Goal: Contribute content: Add original content to the website for others to see

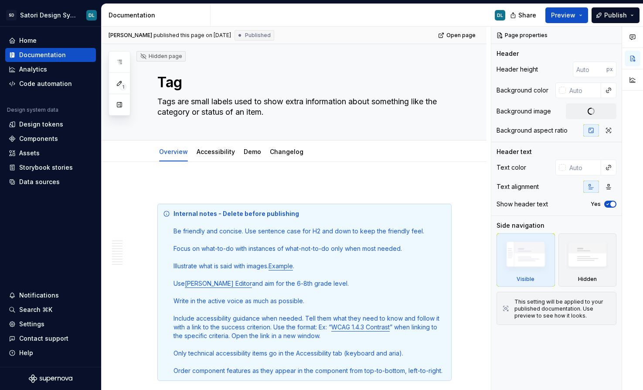
type textarea "*"
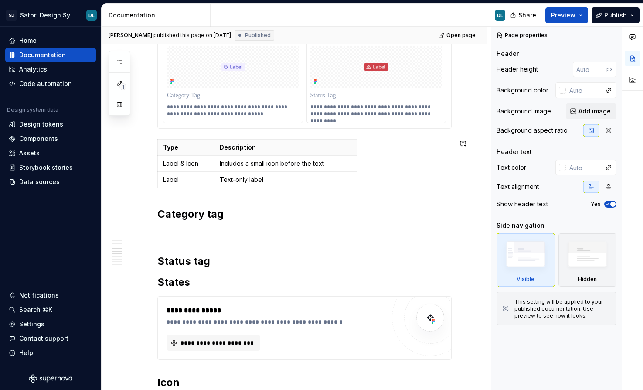
scroll to position [522, 0]
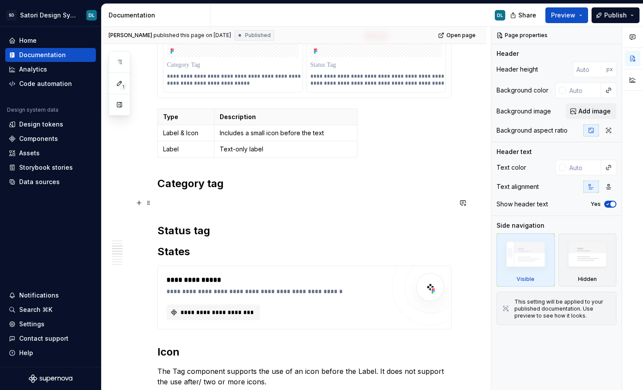
click at [176, 204] on p at bounding box center [304, 202] width 294 height 10
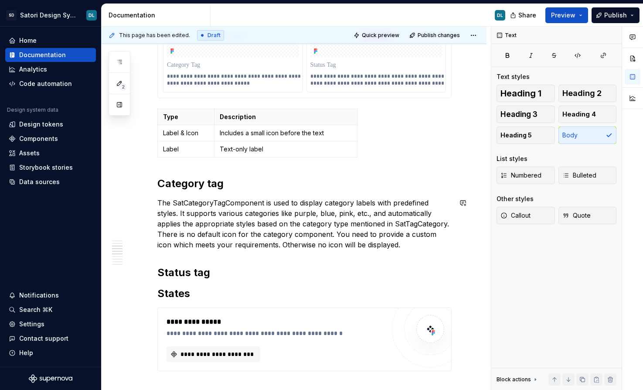
type textarea "*"
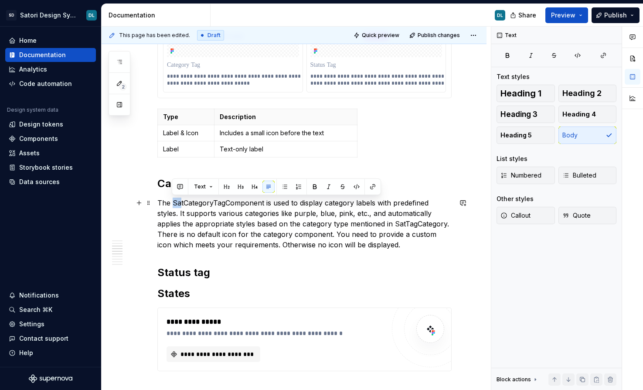
drag, startPoint x: 181, startPoint y: 203, endPoint x: 173, endPoint y: 203, distance: 7.9
click at [173, 203] on p "The SatCategoryTagComponent is used to display category labels with predefined …" at bounding box center [304, 223] width 294 height 52
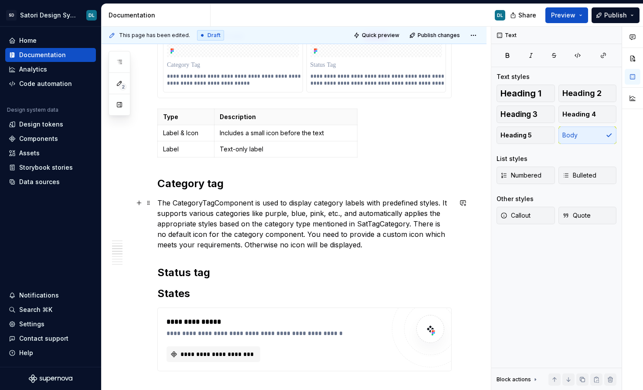
click at [202, 202] on p "The CategoryTagComponent is used to display category labels with predefined sty…" at bounding box center [304, 223] width 294 height 52
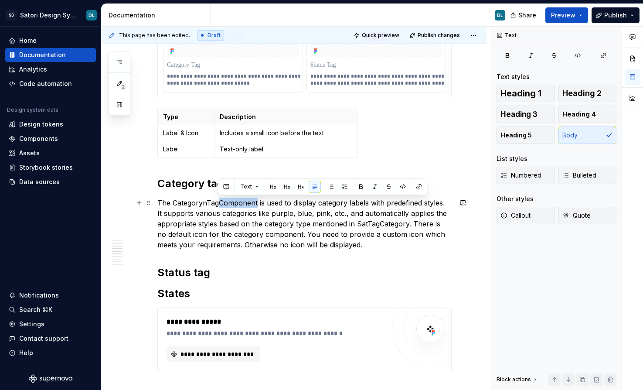
drag, startPoint x: 221, startPoint y: 203, endPoint x: 256, endPoint y: 201, distance: 35.3
click at [256, 201] on p "The CategorynTagComponent is used to display category labels with predefined st…" at bounding box center [304, 223] width 294 height 52
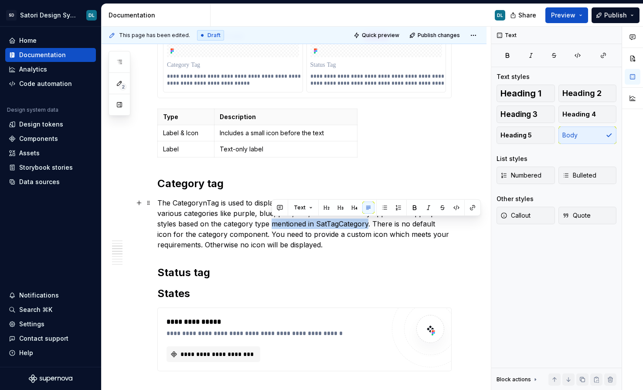
drag, startPoint x: 272, startPoint y: 225, endPoint x: 368, endPoint y: 222, distance: 95.5
click at [368, 222] on p "The CategorynTag is used to display category labels with predefined styles. It …" at bounding box center [304, 223] width 294 height 52
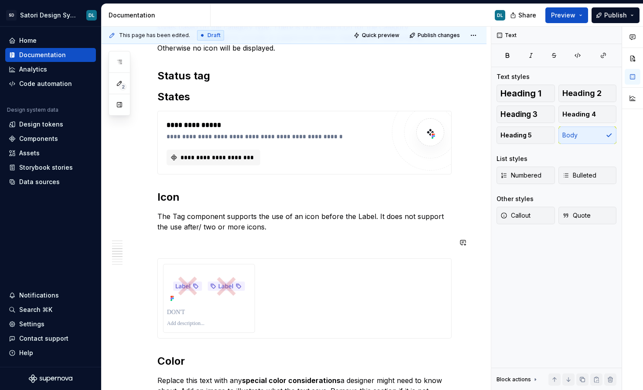
scroll to position [660, 0]
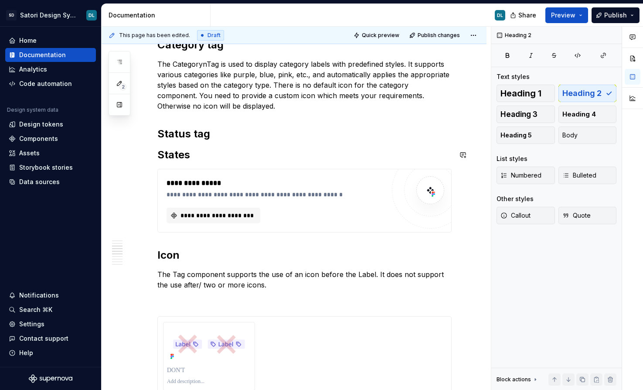
click at [183, 144] on div "**********" at bounding box center [304, 211] width 294 height 1378
click at [224, 141] on div "**********" at bounding box center [304, 211] width 294 height 1378
click at [221, 138] on h2 "Status tag" at bounding box center [304, 134] width 294 height 14
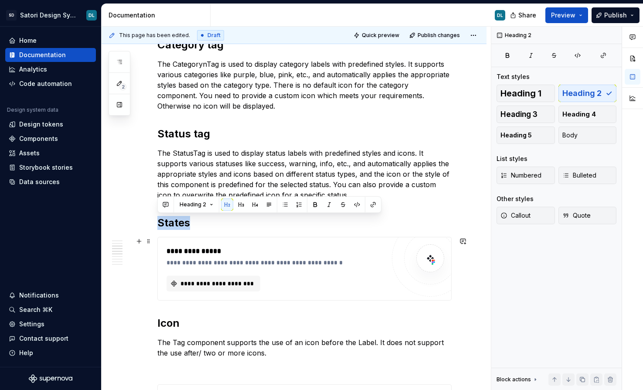
drag, startPoint x: 159, startPoint y: 221, endPoint x: 251, endPoint y: 294, distance: 117.3
click at [251, 294] on div "**********" at bounding box center [304, 245] width 294 height 1446
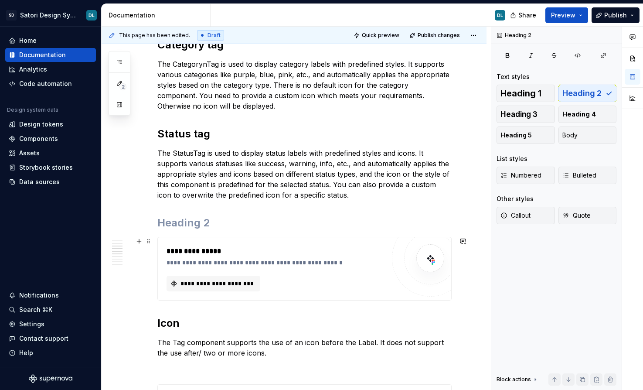
click at [157, 243] on div "**********" at bounding box center [304, 269] width 294 height 64
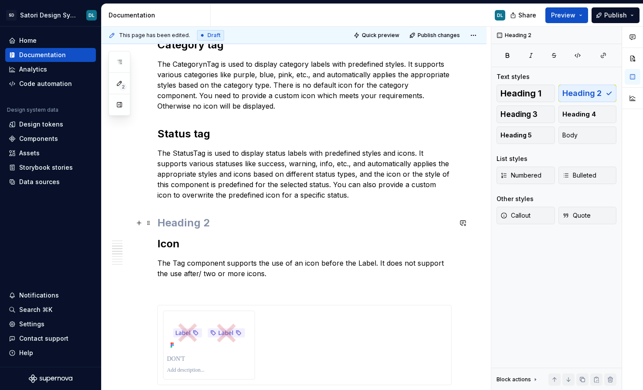
click at [156, 227] on div "**********" at bounding box center [294, 258] width 385 height 1515
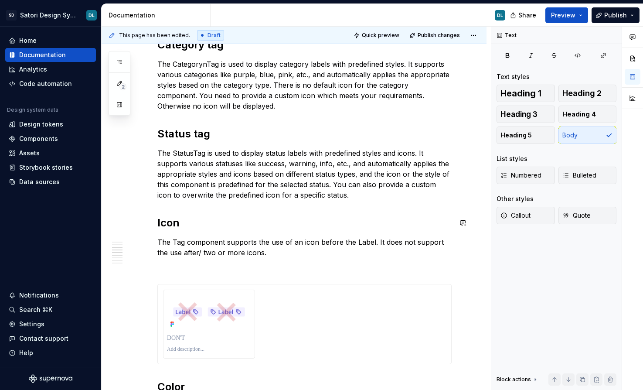
click at [159, 214] on div "**********" at bounding box center [304, 195] width 294 height 1346
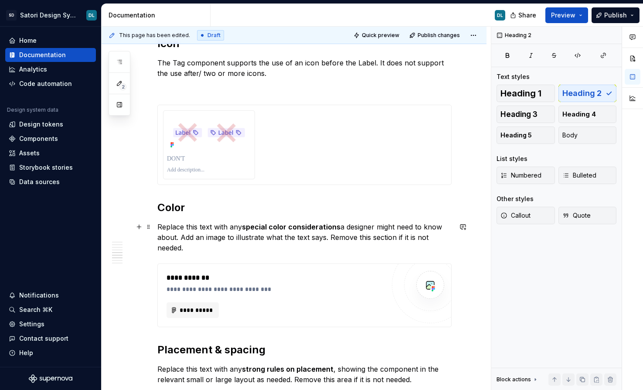
scroll to position [853, 0]
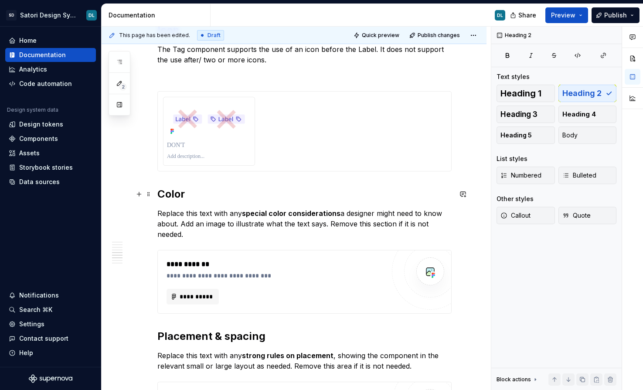
click at [190, 200] on h2 "Color" at bounding box center [304, 194] width 294 height 14
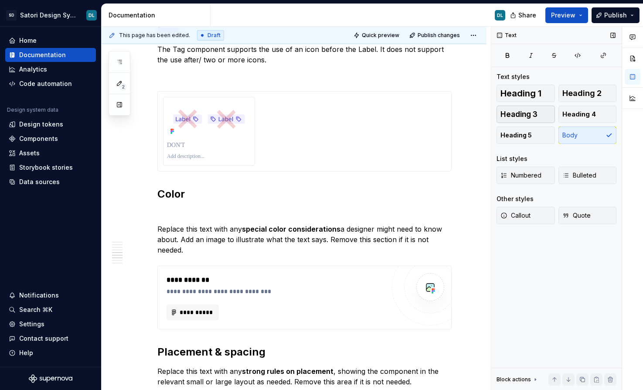
click at [532, 107] on button "Heading 3" at bounding box center [525, 113] width 58 height 17
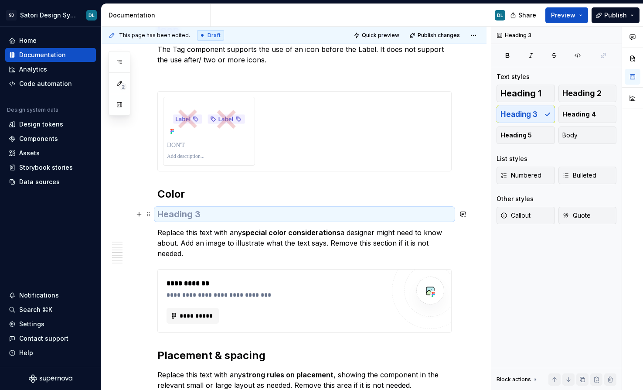
click at [180, 213] on h3 at bounding box center [304, 214] width 294 height 12
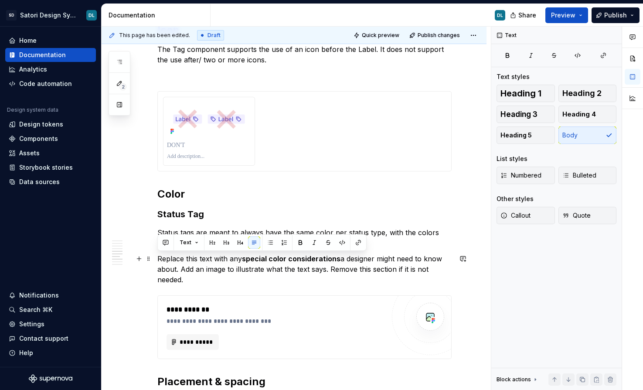
drag, startPoint x: 199, startPoint y: 282, endPoint x: 157, endPoint y: 262, distance: 46.2
click at [157, 262] on div "**********" at bounding box center [294, 79] width 385 height 1540
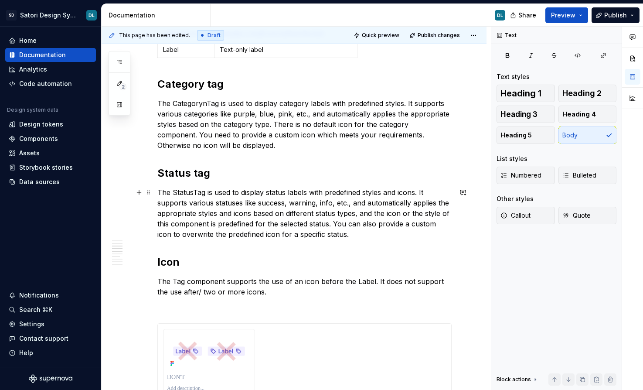
scroll to position [761, 0]
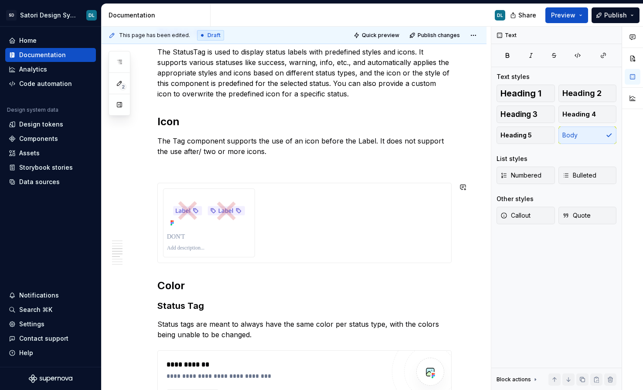
click at [165, 173] on div "**********" at bounding box center [304, 98] width 294 height 1355
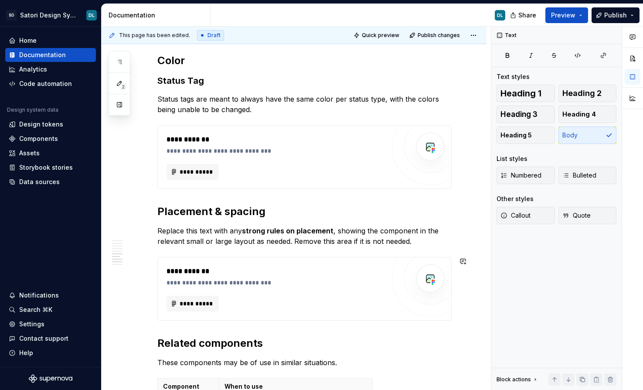
scroll to position [969, 0]
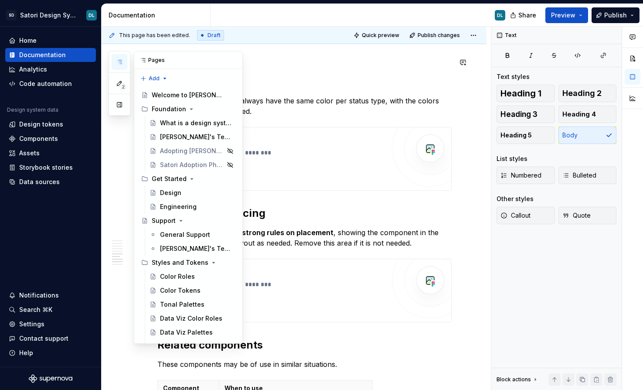
click at [125, 64] on button "button" at bounding box center [120, 62] width 16 height 16
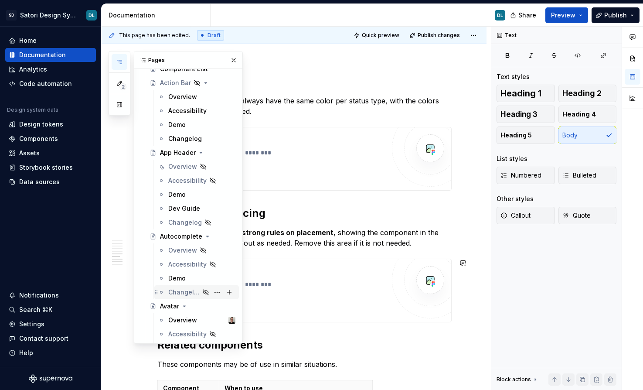
scroll to position [392, 0]
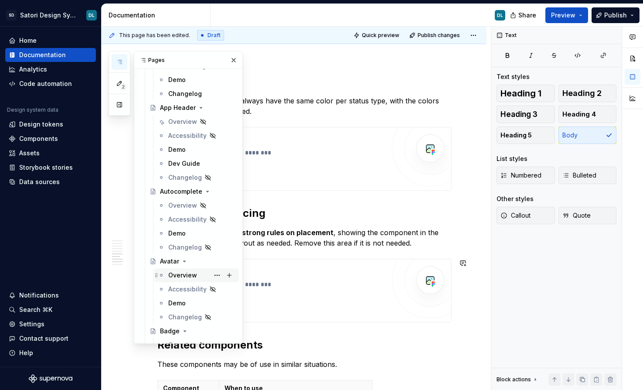
click at [189, 279] on div "Overview" at bounding box center [182, 275] width 29 height 9
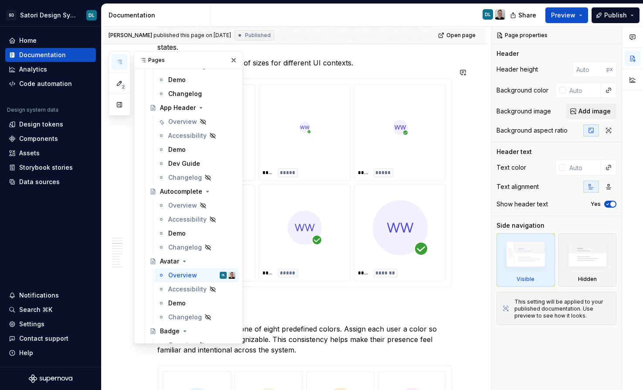
scroll to position [395, 0]
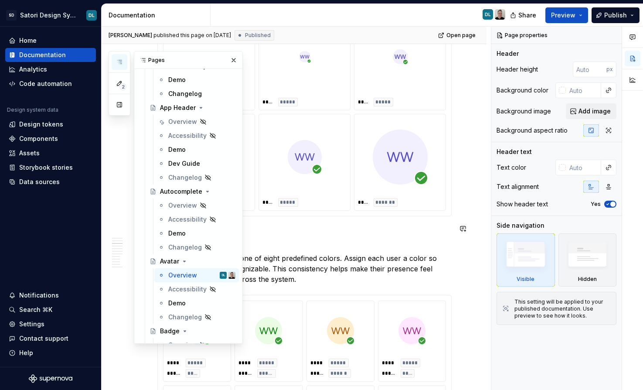
click at [114, 220] on div "2 Pages Add Accessibility guide for tree Page tree. Navigate the tree with the …" at bounding box center [176, 197] width 134 height 292
click at [231, 58] on button "button" at bounding box center [233, 60] width 12 height 12
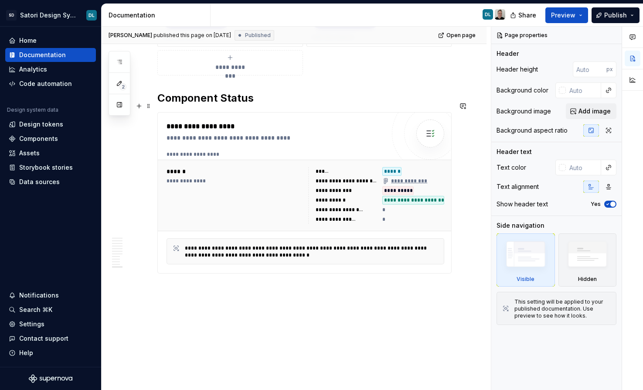
scroll to position [1987, 0]
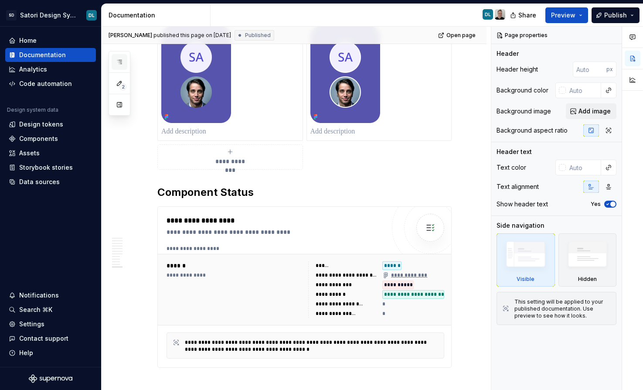
click at [122, 68] on button "button" at bounding box center [120, 62] width 16 height 16
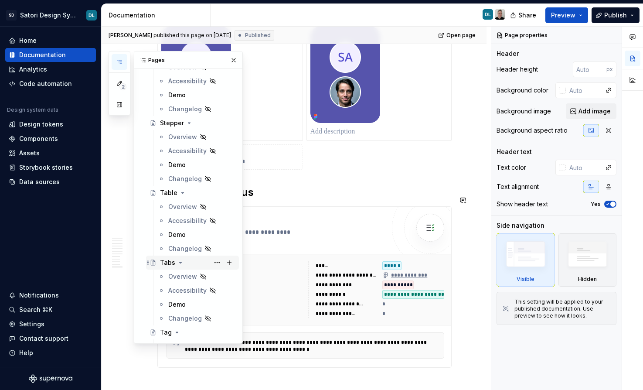
scroll to position [2853, 0]
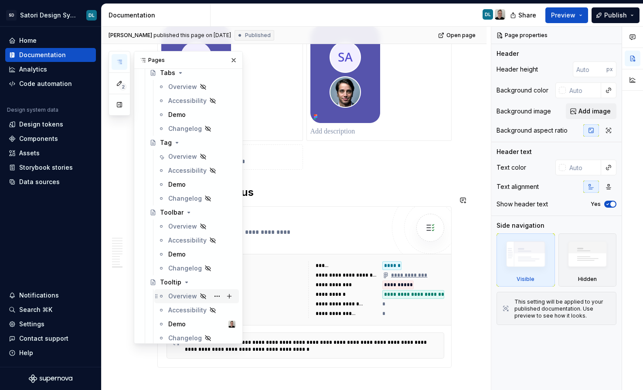
click at [179, 293] on div "Overview" at bounding box center [182, 296] width 29 height 9
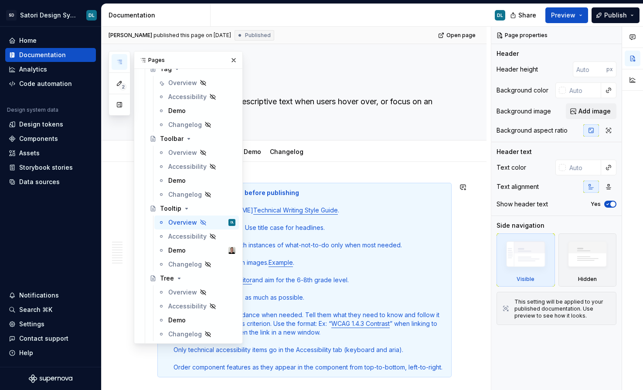
scroll to position [2997, 0]
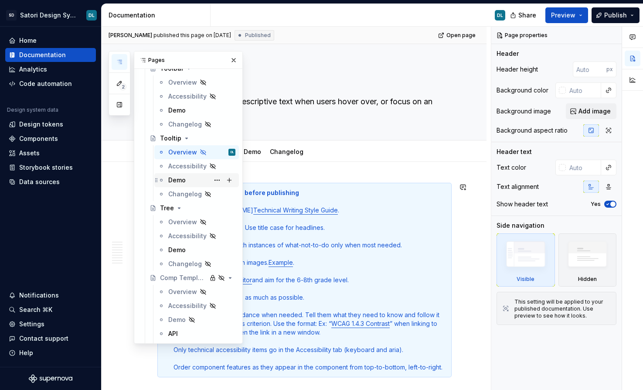
click at [176, 184] on div "Demo" at bounding box center [176, 180] width 17 height 9
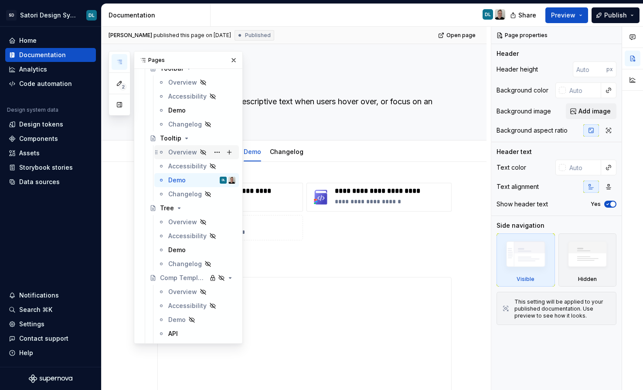
click at [177, 156] on div "Overview" at bounding box center [201, 152] width 67 height 12
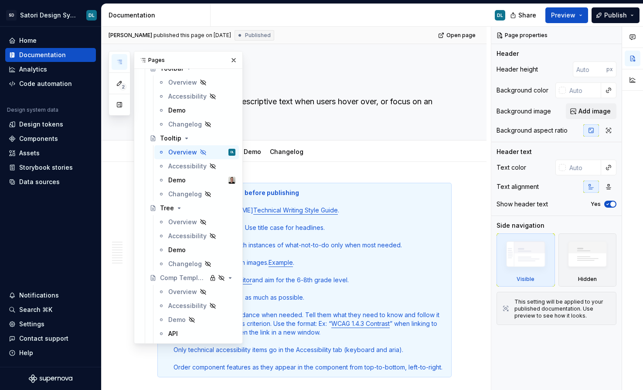
click at [146, 60] on icon at bounding box center [142, 60] width 7 height 7
click at [121, 59] on icon "button" at bounding box center [119, 61] width 7 height 7
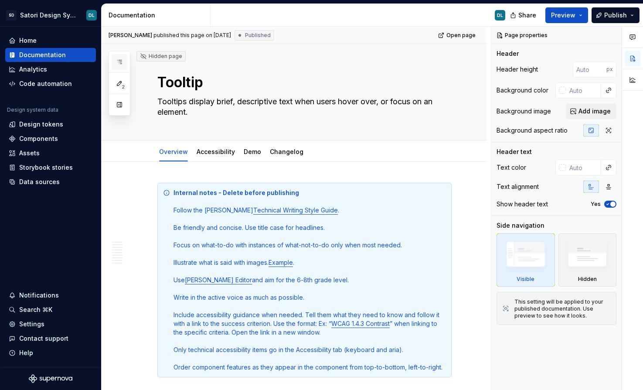
click at [112, 65] on button "button" at bounding box center [120, 62] width 16 height 16
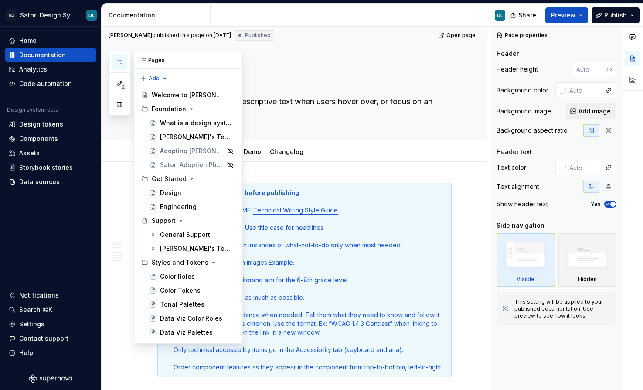
click at [119, 68] on button "button" at bounding box center [120, 62] width 16 height 16
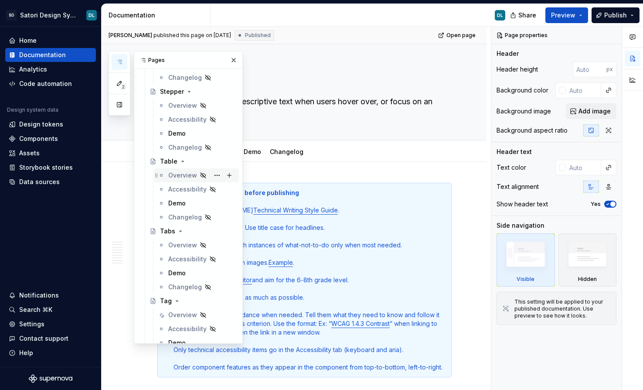
scroll to position [2697, 0]
click at [183, 309] on div "Overview" at bounding box center [182, 313] width 29 height 9
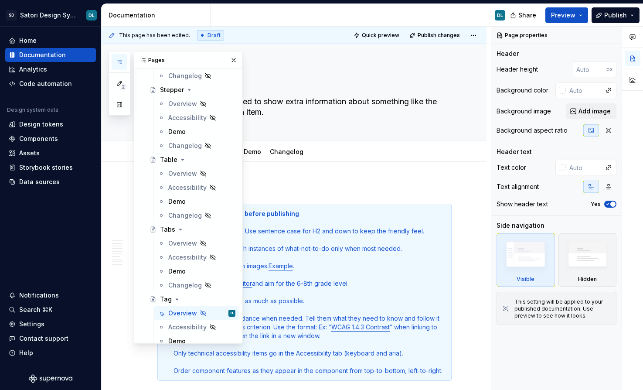
click at [120, 67] on button "button" at bounding box center [120, 62] width 16 height 16
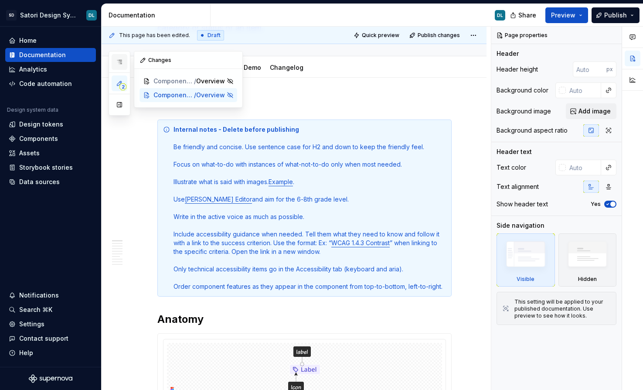
click at [117, 68] on button "button" at bounding box center [120, 62] width 16 height 16
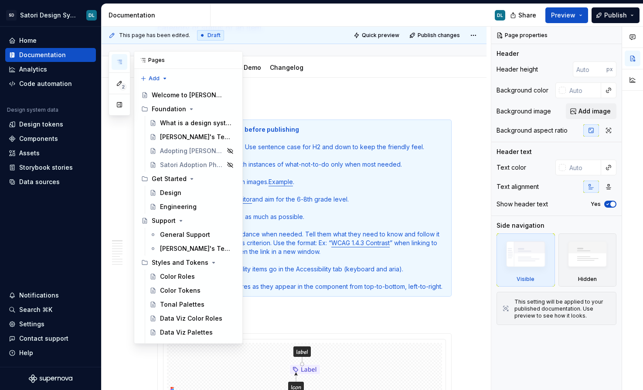
click at [115, 63] on button "button" at bounding box center [120, 62] width 16 height 16
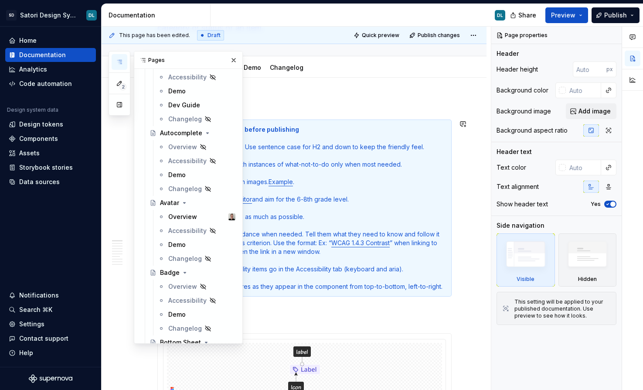
scroll to position [653, 0]
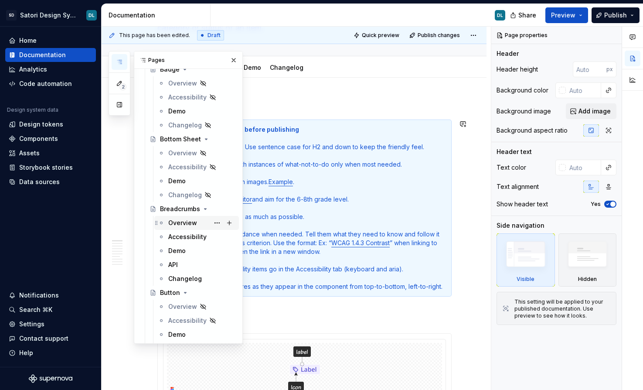
click at [176, 224] on div "Overview" at bounding box center [182, 222] width 29 height 9
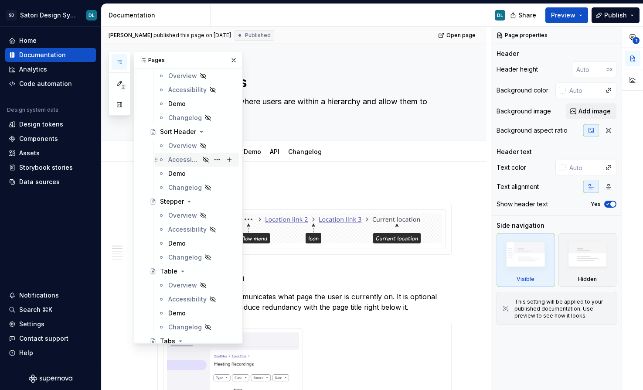
scroll to position [2716, 0]
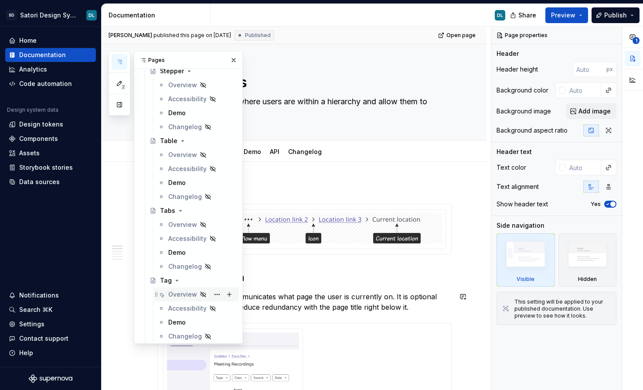
click at [173, 292] on div "Overview" at bounding box center [182, 294] width 29 height 9
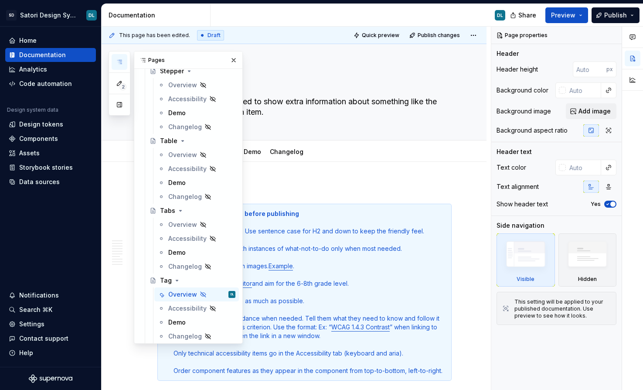
click at [124, 64] on button "button" at bounding box center [120, 62] width 16 height 16
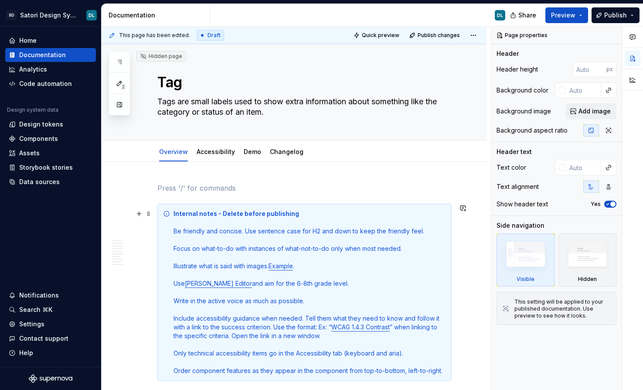
click at [152, 211] on div "This page has been edited. Draft Quick preview Publish changes Hidden page Tag …" at bounding box center [296, 208] width 389 height 363
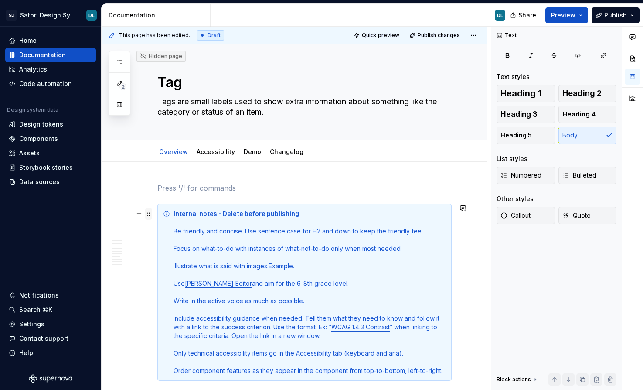
click at [150, 215] on span at bounding box center [148, 213] width 7 height 12
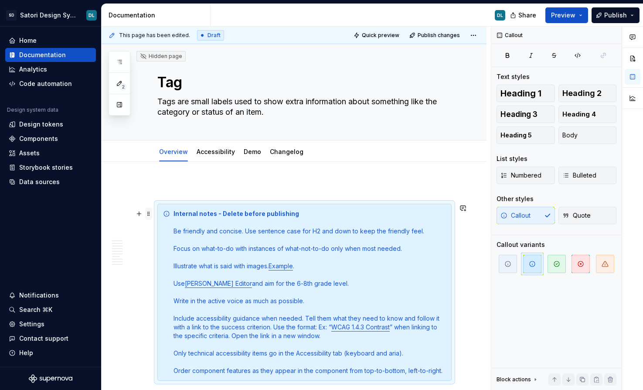
click at [146, 210] on span at bounding box center [148, 213] width 7 height 12
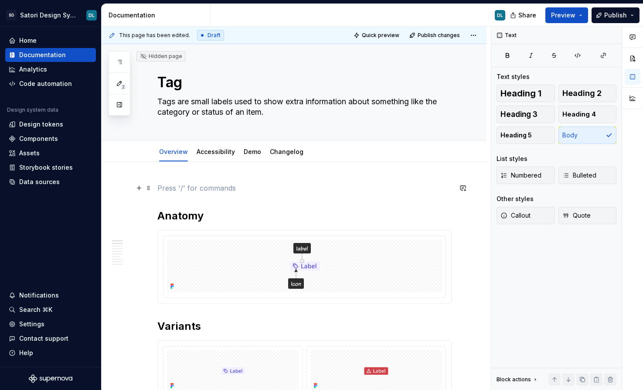
click at [159, 192] on p at bounding box center [304, 188] width 294 height 10
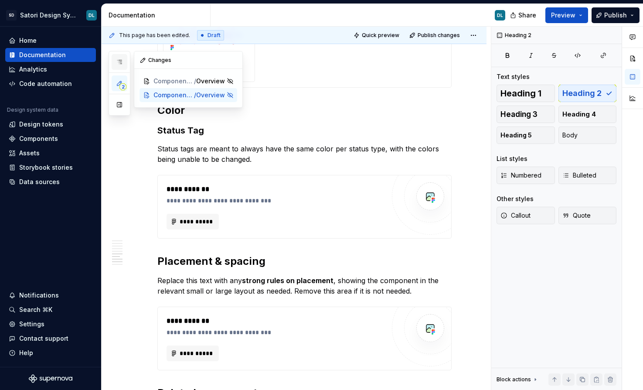
click at [122, 68] on button "button" at bounding box center [120, 62] width 16 height 16
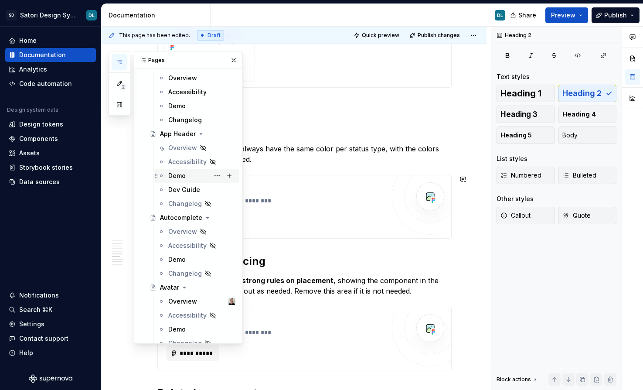
scroll to position [456, 0]
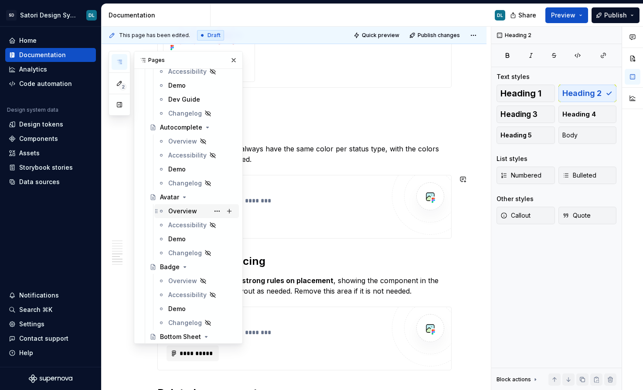
click at [173, 209] on div "Overview" at bounding box center [182, 211] width 29 height 9
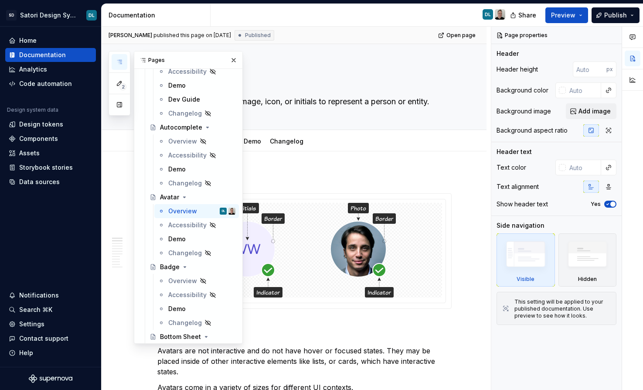
click at [122, 57] on button "button" at bounding box center [120, 62] width 16 height 16
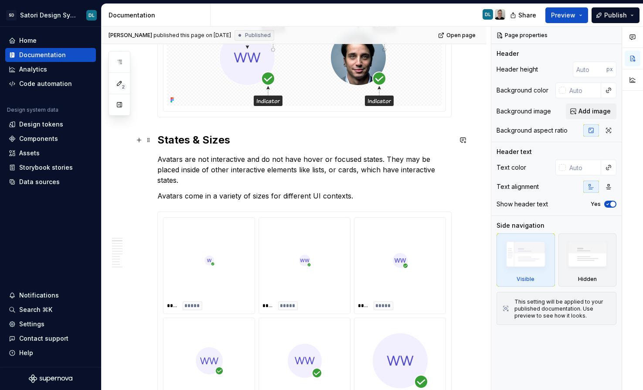
scroll to position [263, 0]
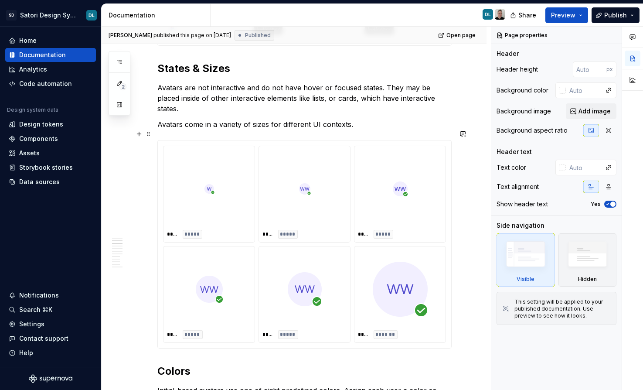
click at [205, 167] on img at bounding box center [209, 188] width 10 height 71
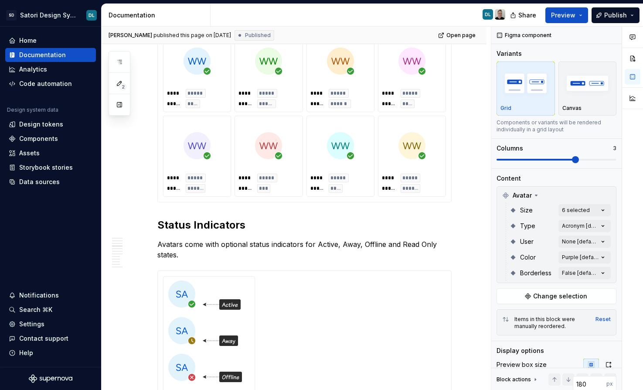
scroll to position [575, 0]
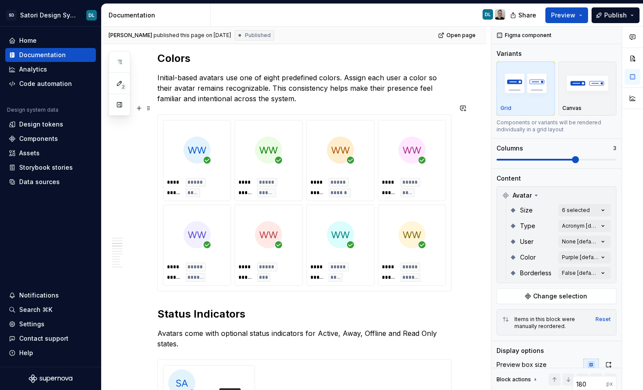
click at [179, 150] on div at bounding box center [197, 150] width 60 height 52
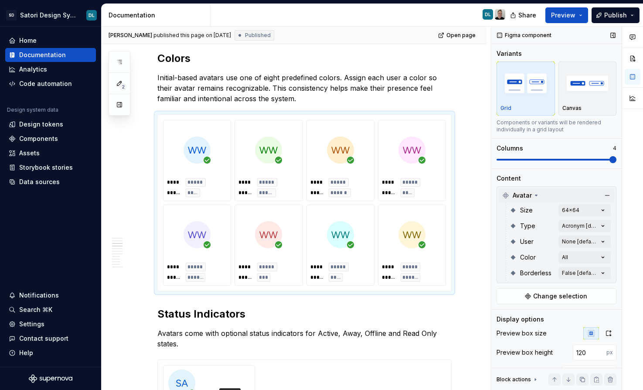
click at [520, 192] on span "Avatar" at bounding box center [522, 195] width 19 height 9
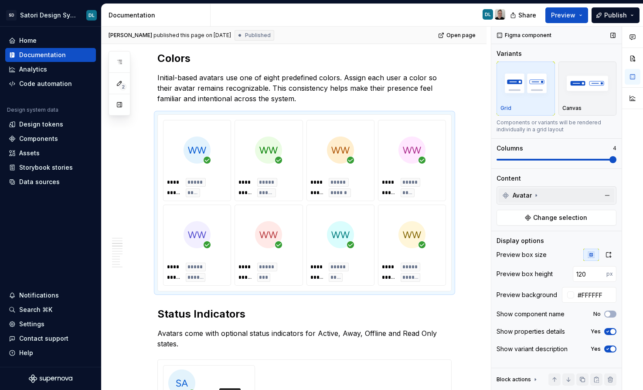
click at [520, 192] on span "Avatar" at bounding box center [522, 195] width 19 height 9
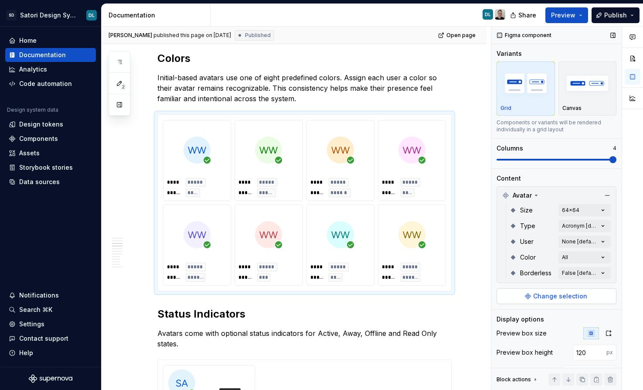
click at [553, 299] on span "Change selection" at bounding box center [560, 296] width 54 height 9
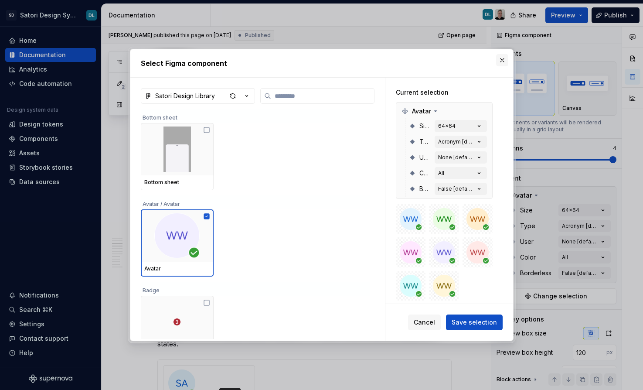
click at [499, 64] on button "button" at bounding box center [502, 60] width 12 height 12
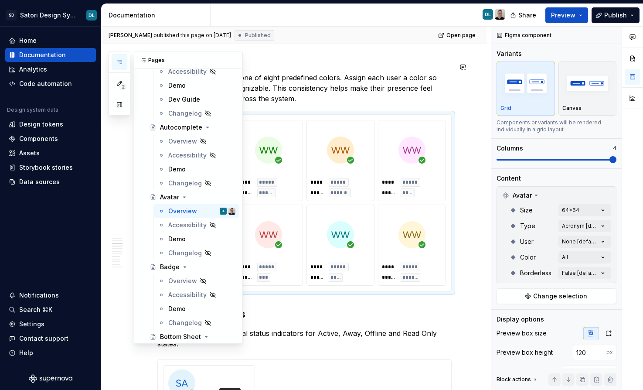
click at [112, 67] on button "button" at bounding box center [120, 62] width 16 height 16
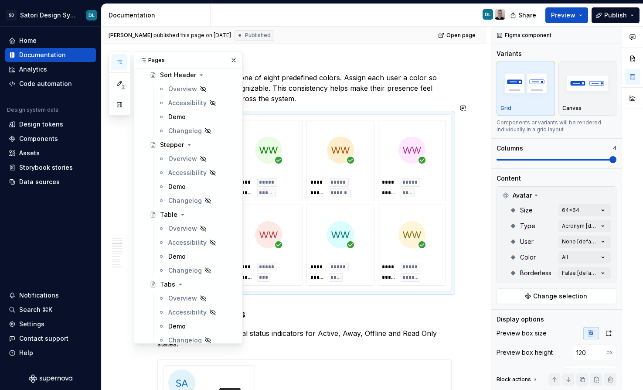
scroll to position [2705, 0]
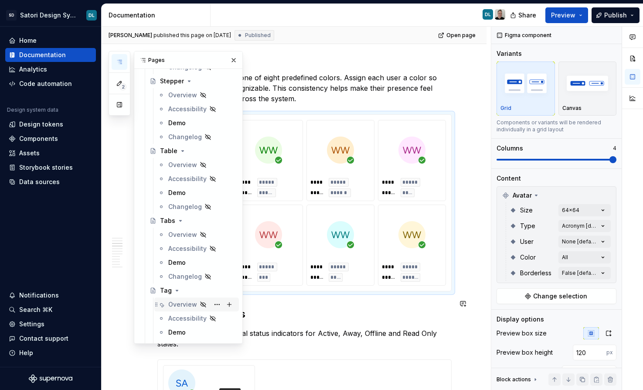
click at [181, 302] on div "Overview" at bounding box center [182, 304] width 29 height 9
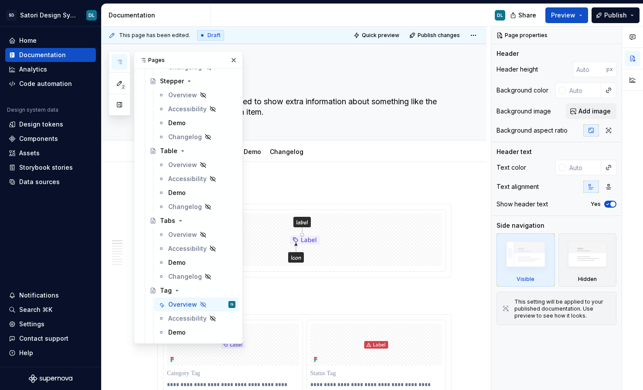
click at [122, 62] on icon "button" at bounding box center [119, 61] width 7 height 7
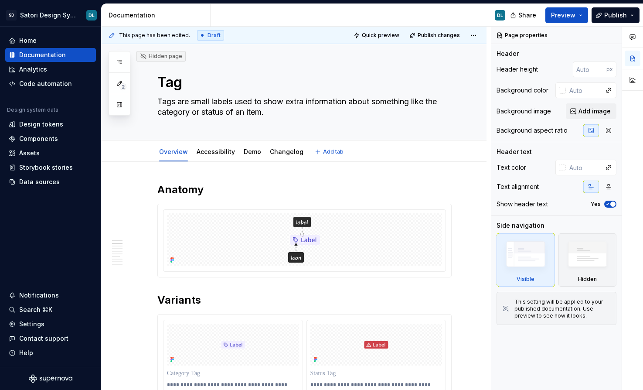
type textarea "*"
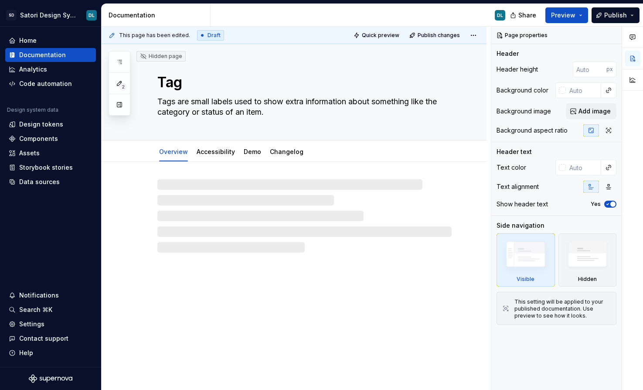
type textarea "*"
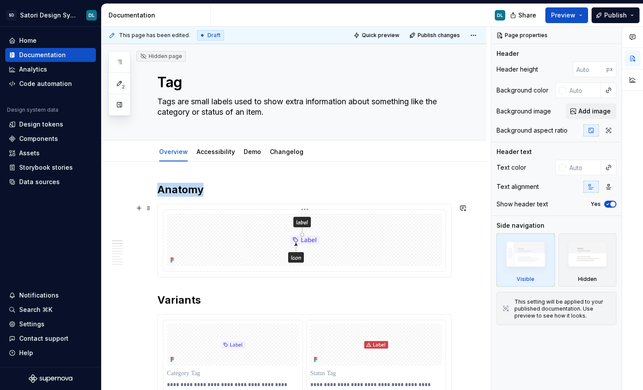
click at [311, 234] on img at bounding box center [304, 239] width 71 height 53
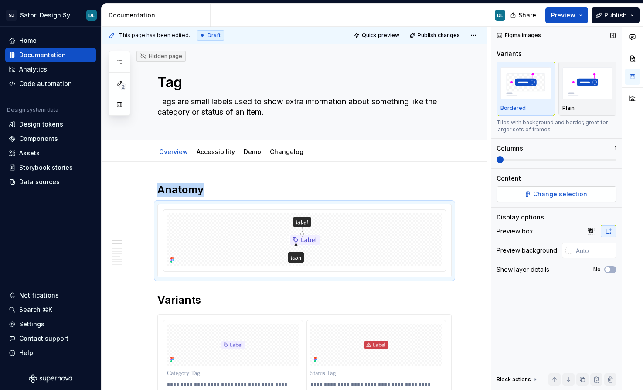
click at [509, 199] on button "Change selection" at bounding box center [556, 194] width 120 height 16
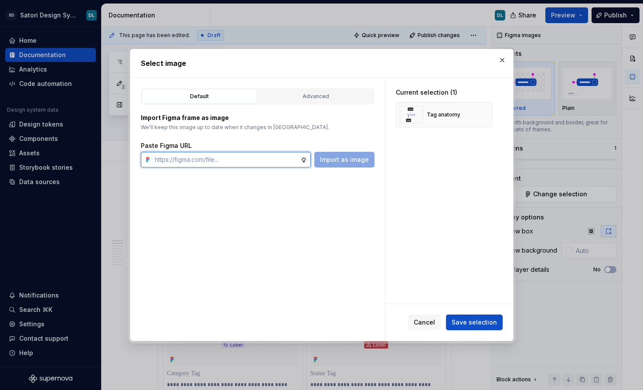
paste input "https://www.figma.com/design/iojZRiN8Moza48zAH7LoTs/Satori-Design-Library?m=aut…"
type input "https://www.figma.com/design/iojZRiN8Moza48zAH7LoTs/Satori-Design-Library?m=aut…"
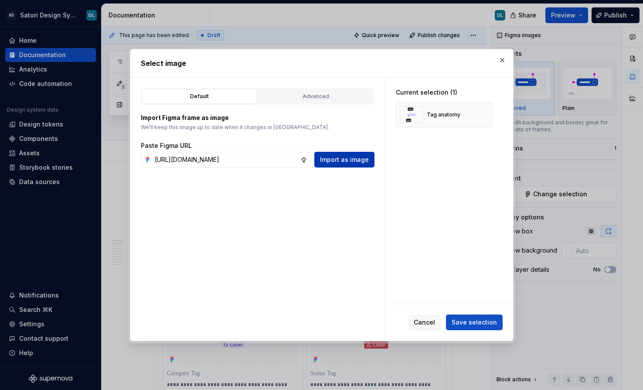
click at [325, 158] on span "Import as image" at bounding box center [344, 159] width 49 height 9
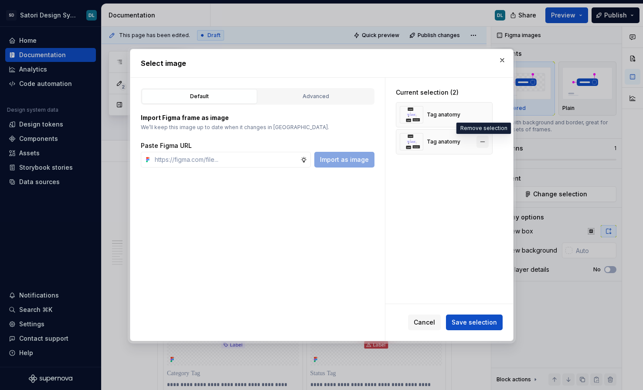
click at [482, 143] on button "button" at bounding box center [482, 142] width 12 height 12
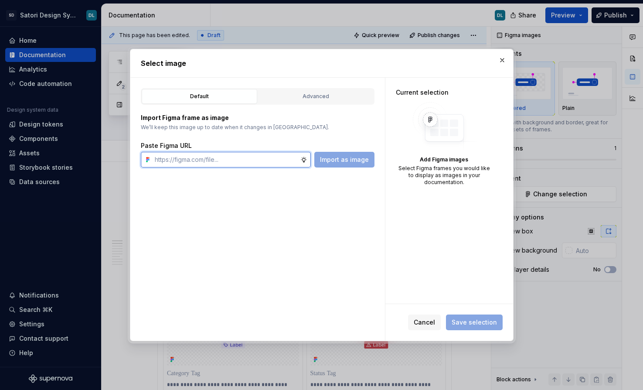
click at [233, 158] on input "text" at bounding box center [225, 160] width 149 height 16
paste input "https://www.figma.com/design/iojZRiN8Moza48zAH7LoTs/Satori-Design-Library?m=aut…"
type input "https://www.figma.com/design/iojZRiN8Moza48zAH7LoTs/Satori-Design-Library?m=aut…"
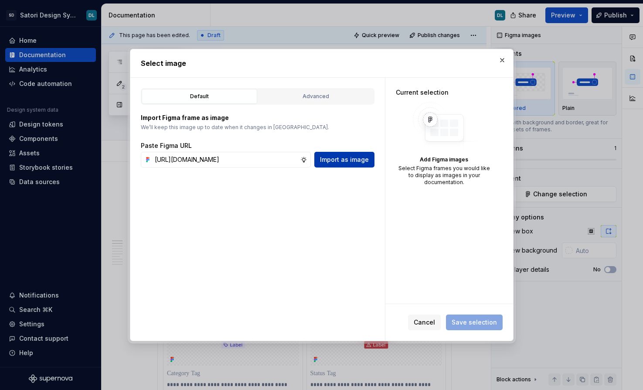
click at [345, 163] on span "Import as image" at bounding box center [344, 159] width 49 height 9
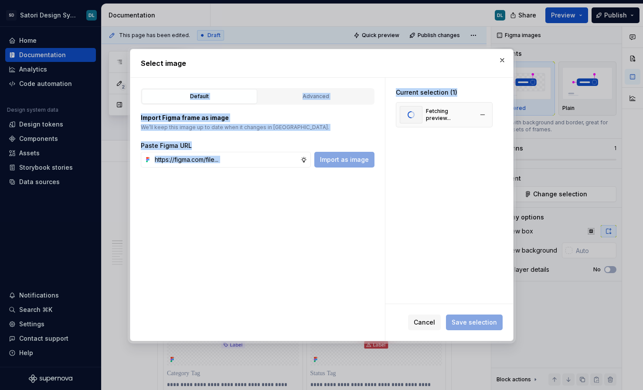
drag, startPoint x: 338, startPoint y: 65, endPoint x: 396, endPoint y: 119, distance: 79.2
click at [396, 119] on div "Select image Default Advanced Import Figma frame as image We’ll keep this image…" at bounding box center [322, 195] width 384 height 292
click at [465, 323] on span "Save selection" at bounding box center [473, 322] width 45 height 9
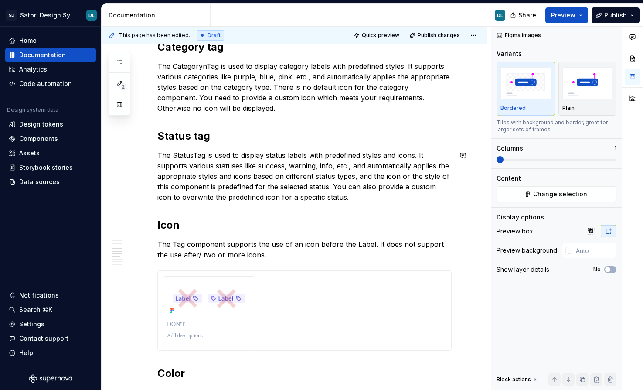
scroll to position [701, 0]
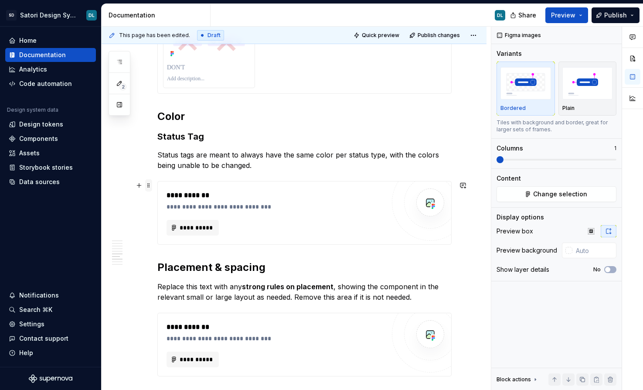
click at [151, 187] on span at bounding box center [148, 185] width 7 height 12
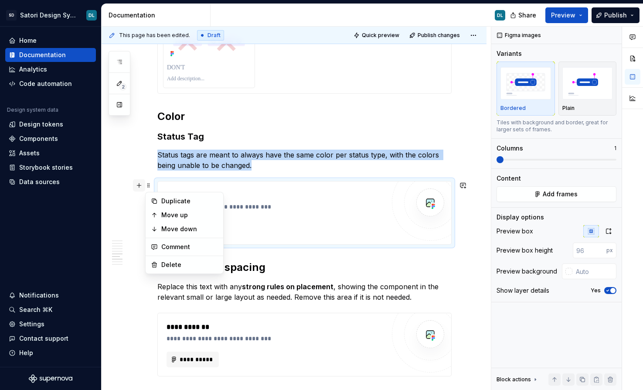
click at [136, 186] on button "button" at bounding box center [139, 185] width 12 height 12
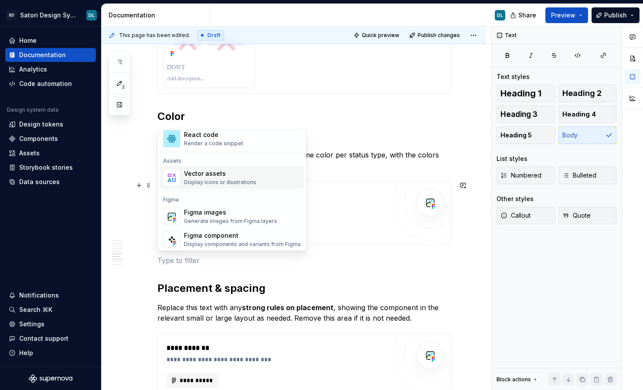
scroll to position [774, 0]
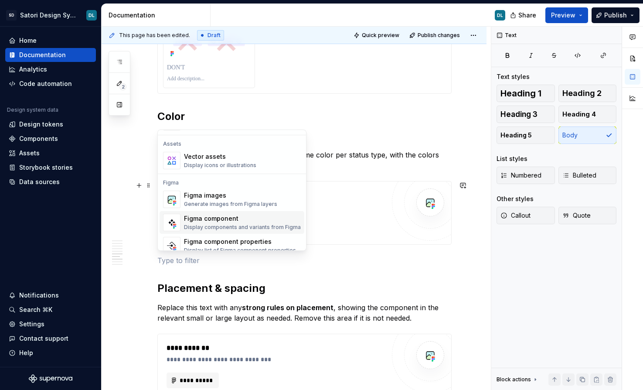
click at [194, 216] on div "Figma component" at bounding box center [242, 218] width 117 height 9
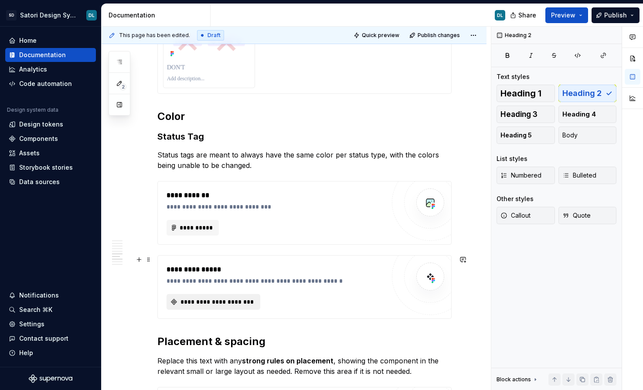
click at [218, 304] on span "**********" at bounding box center [216, 301] width 75 height 9
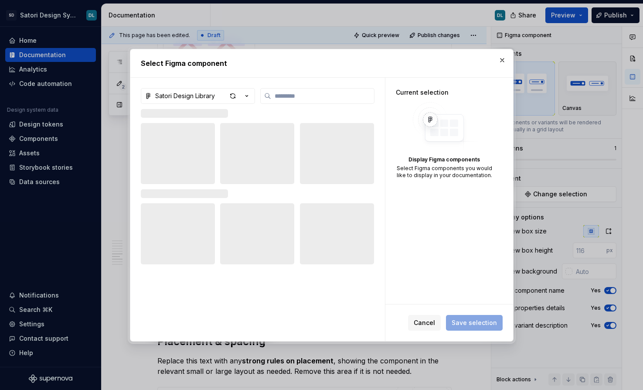
type textarea "*"
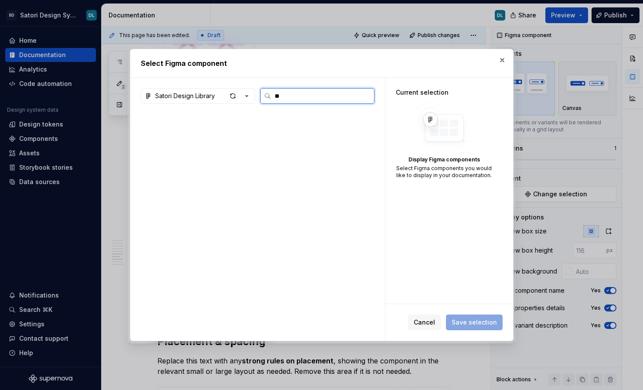
scroll to position [0, 0]
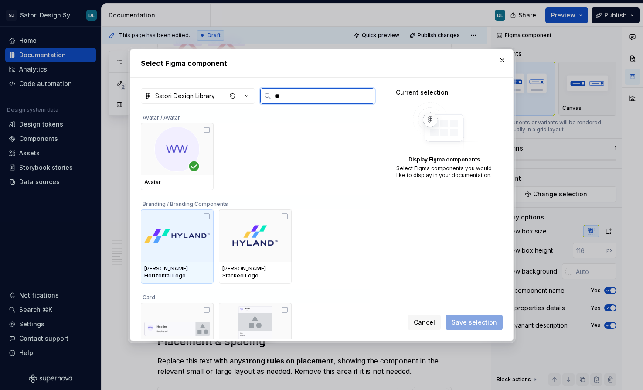
type input "***"
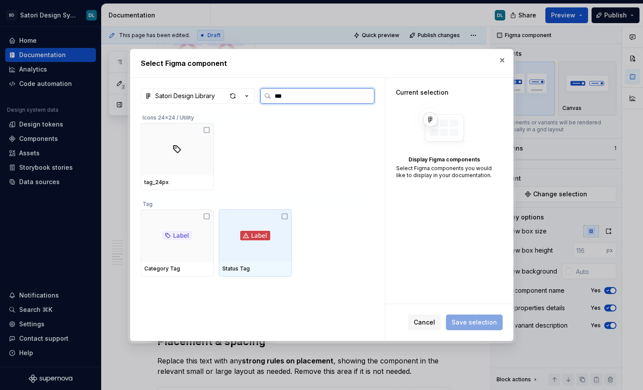
click at [283, 216] on icon at bounding box center [284, 216] width 7 height 7
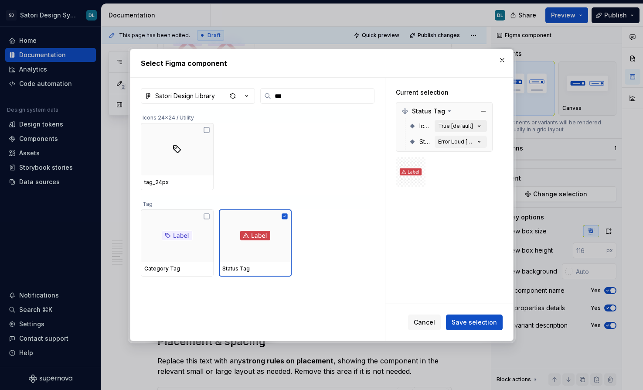
click at [463, 127] on div "True [default]" at bounding box center [455, 125] width 35 height 7
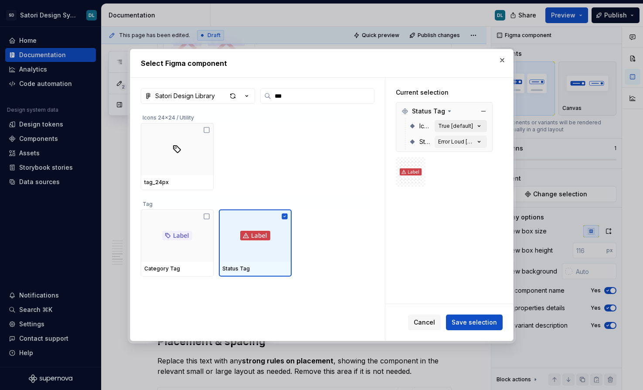
click at [483, 127] on button "True [default]" at bounding box center [460, 126] width 52 height 12
click at [481, 126] on icon "button" at bounding box center [479, 126] width 9 height 9
click at [478, 126] on icon "button" at bounding box center [479, 126] width 2 height 1
click at [477, 137] on icon "button" at bounding box center [479, 141] width 9 height 9
click at [477, 140] on icon "button" at bounding box center [479, 141] width 9 height 9
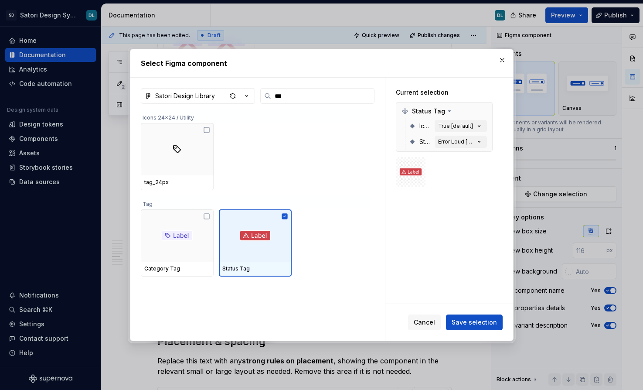
click at [456, 193] on div "Current selection Status Tag Icon True [default] Status Error Loud [default]" at bounding box center [444, 138] width 118 height 120
click at [475, 325] on span "Save selection" at bounding box center [473, 322] width 45 height 9
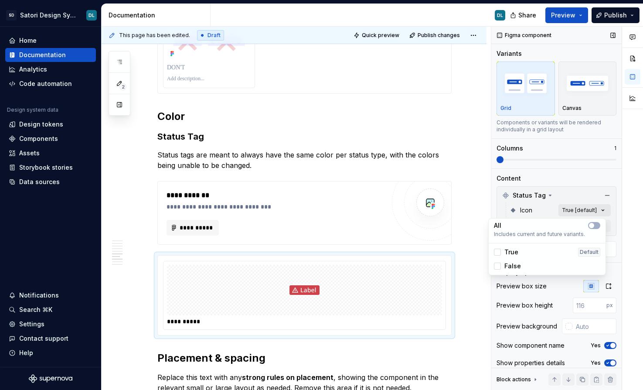
click at [568, 208] on div "Comments Open comments No comments yet Select ‘Comment’ from the block context …" at bounding box center [567, 208] width 152 height 363
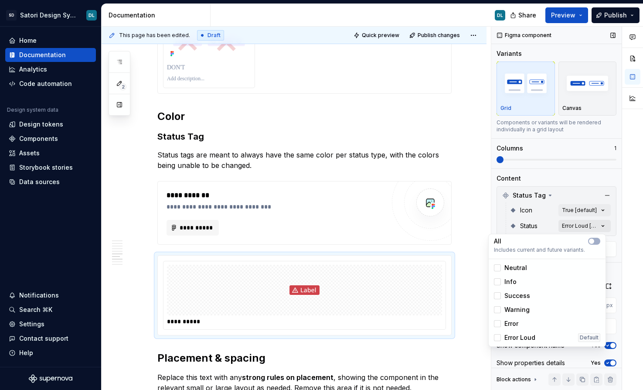
click at [572, 224] on div "Comments Open comments No comments yet Select ‘Comment’ from the block context …" at bounding box center [567, 208] width 152 height 363
click at [499, 268] on div at bounding box center [497, 267] width 7 height 7
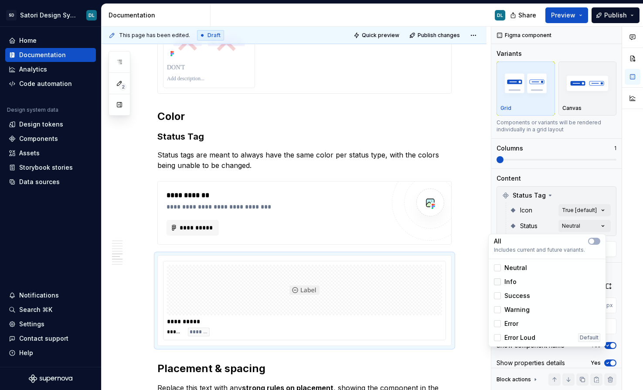
click at [497, 282] on div at bounding box center [497, 281] width 7 height 7
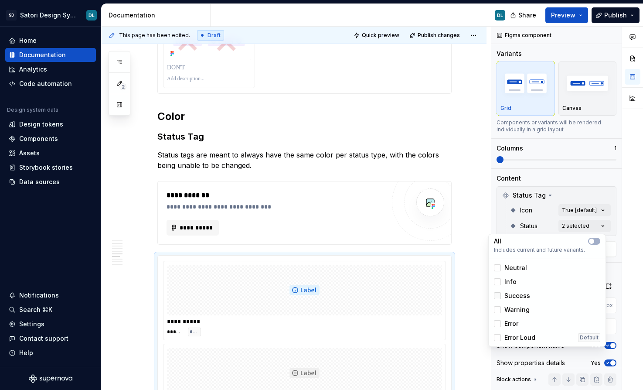
click at [497, 292] on div at bounding box center [497, 295] width 7 height 7
click at [497, 308] on div at bounding box center [497, 309] width 7 height 7
click at [497, 319] on div "Error" at bounding box center [506, 323] width 24 height 9
click at [498, 336] on div at bounding box center [497, 337] width 7 height 7
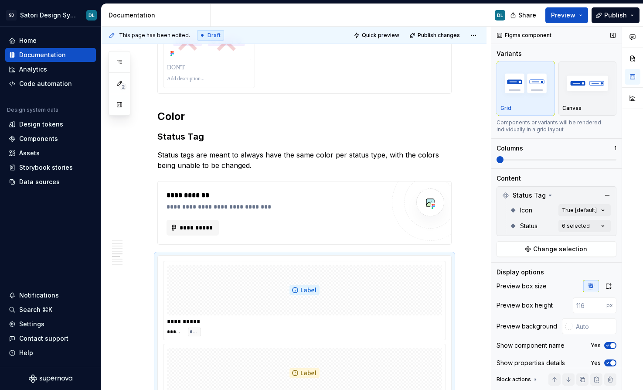
drag, startPoint x: 499, startPoint y: 157, endPoint x: 518, endPoint y: 160, distance: 18.4
click at [518, 160] on div "Comments Open comments No comments yet Select ‘Comment’ from the block context …" at bounding box center [567, 208] width 152 height 363
click at [509, 161] on span at bounding box center [556, 159] width 120 height 7
click at [504, 160] on span at bounding box center [556, 160] width 120 height 2
click at [510, 161] on span at bounding box center [556, 159] width 120 height 7
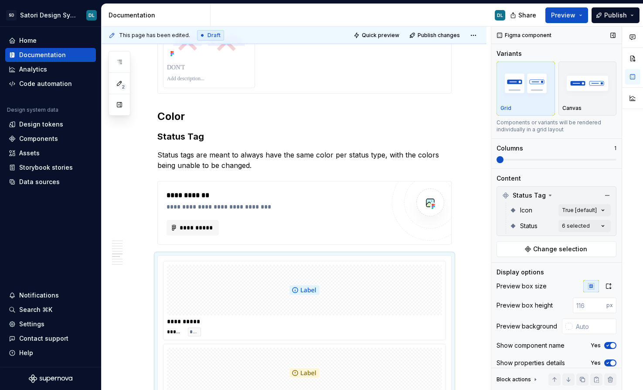
click at [510, 161] on span at bounding box center [556, 159] width 120 height 7
click at [506, 147] on div "Columns" at bounding box center [509, 148] width 27 height 9
drag, startPoint x: 527, startPoint y: 155, endPoint x: 518, endPoint y: 156, distance: 9.3
click at [527, 155] on div "Columns 1" at bounding box center [556, 153] width 120 height 19
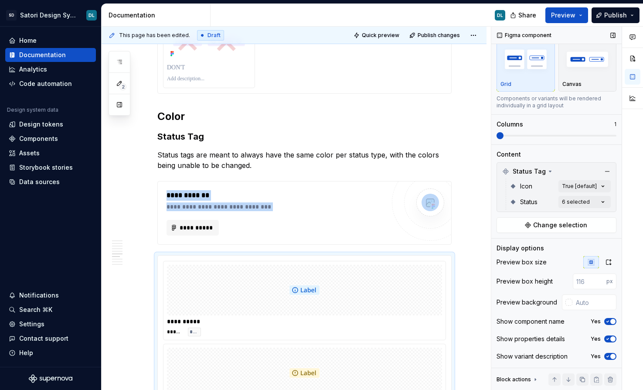
click at [536, 137] on div "Variants Grid Canvas Components or variants will be rendered individually in a …" at bounding box center [556, 84] width 120 height 119
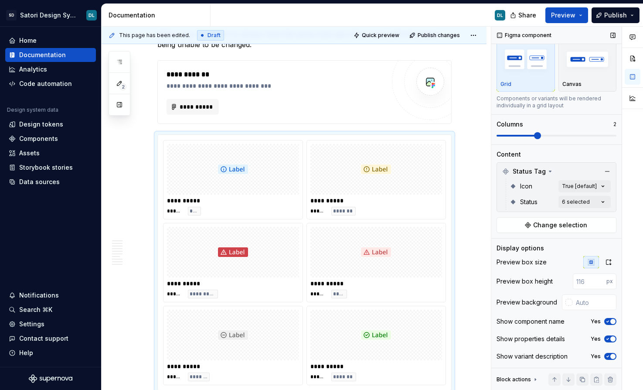
click at [536, 137] on div "Variants Grid Canvas Components or variants will be rendered individually in a …" at bounding box center [556, 84] width 120 height 119
click at [554, 137] on div "Variants Grid Canvas Components or variants will be rendered individually in a …" at bounding box center [556, 84] width 120 height 119
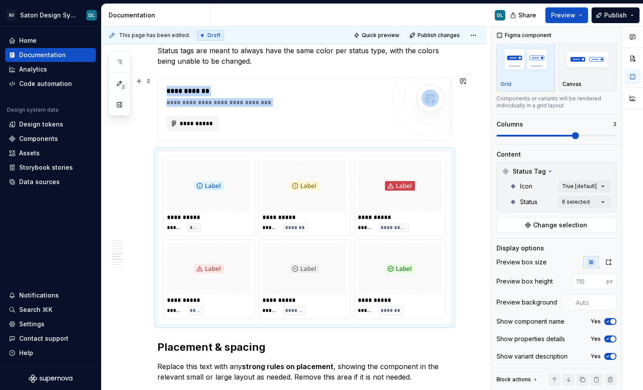
scroll to position [774, 0]
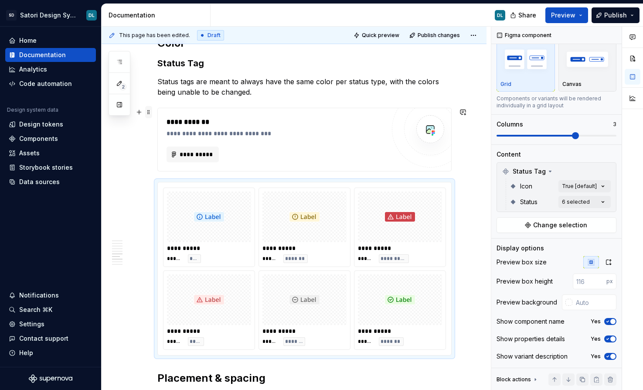
drag, startPoint x: 147, startPoint y: 105, endPoint x: 149, endPoint y: 112, distance: 6.9
click at [149, 112] on span at bounding box center [148, 112] width 7 height 12
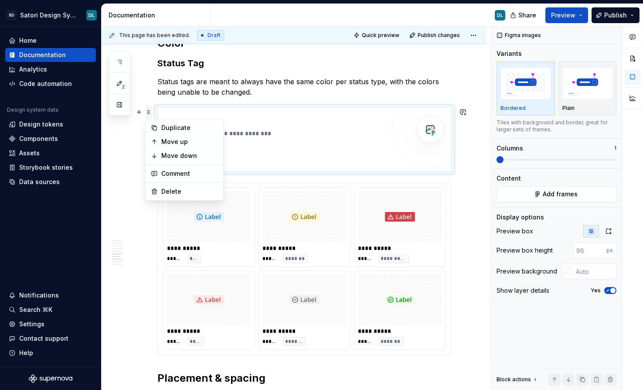
scroll to position [0, 0]
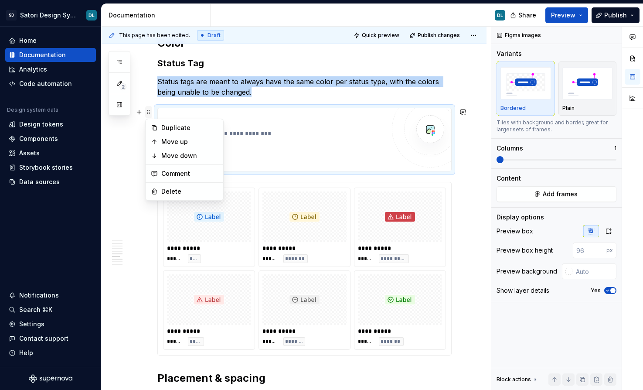
click at [149, 113] on span at bounding box center [148, 112] width 7 height 12
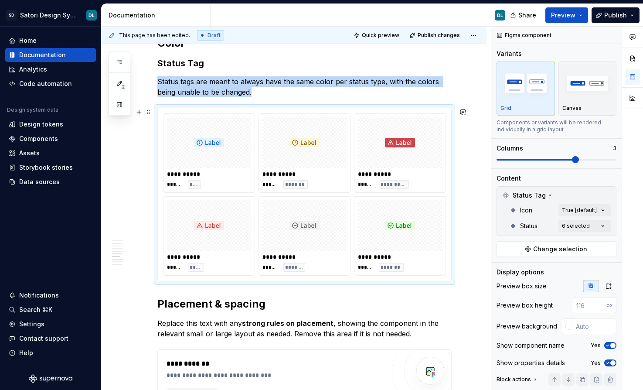
click at [413, 184] on div "**********" at bounding box center [400, 184] width 84 height 9
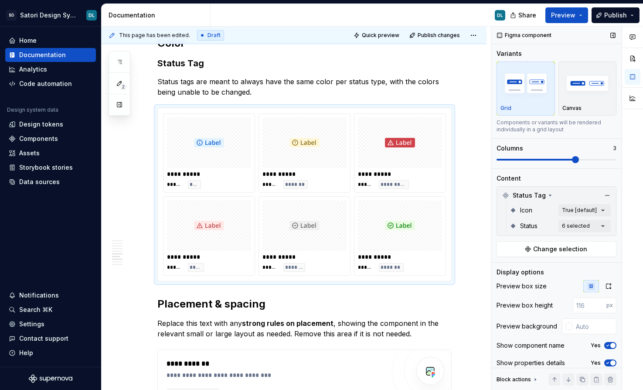
type textarea "*"
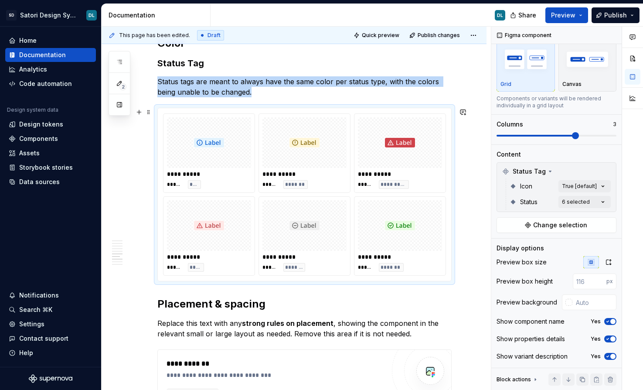
click at [413, 183] on div "**********" at bounding box center [400, 184] width 84 height 9
click at [401, 183] on span "**********" at bounding box center [393, 184] width 26 height 7
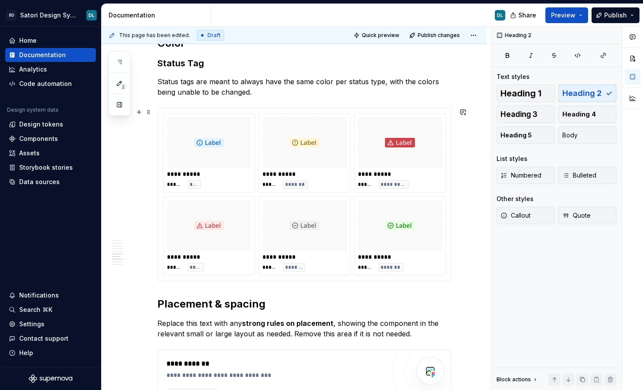
click at [460, 183] on div "**********" at bounding box center [294, 79] width 385 height 1384
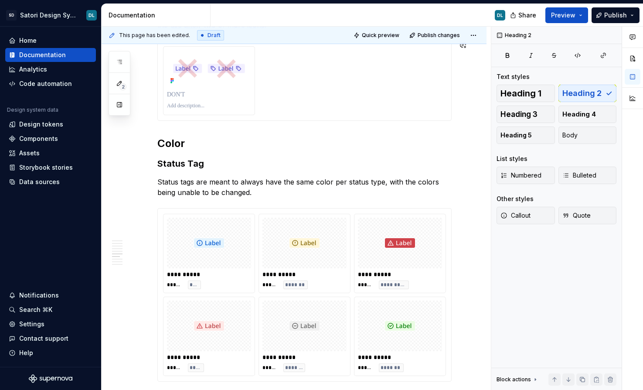
scroll to position [744, 0]
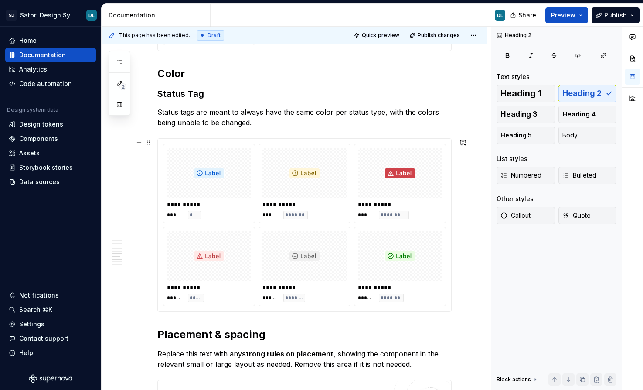
click at [462, 303] on div "**********" at bounding box center [294, 110] width 385 height 1384
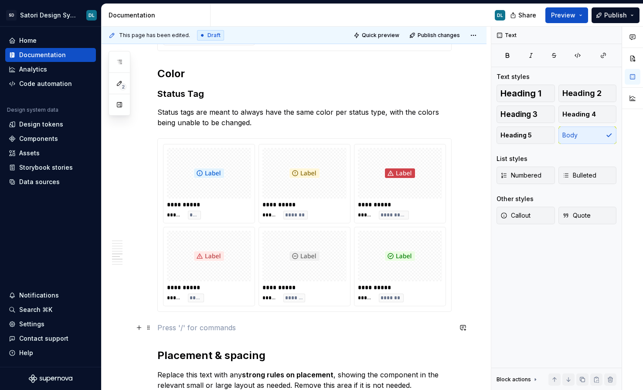
click at [164, 331] on p at bounding box center [304, 327] width 294 height 10
click at [536, 108] on button "Heading 3" at bounding box center [525, 113] width 58 height 17
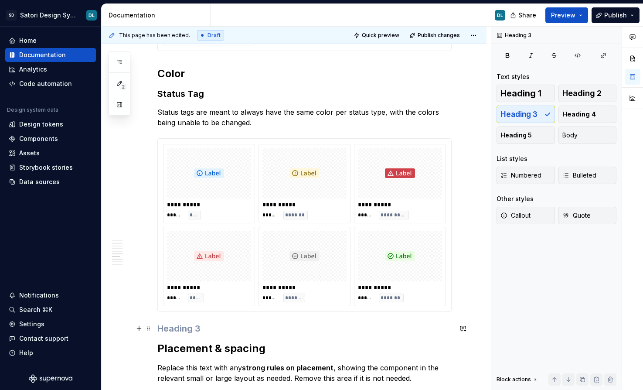
click at [241, 327] on h3 at bounding box center [304, 328] width 294 height 12
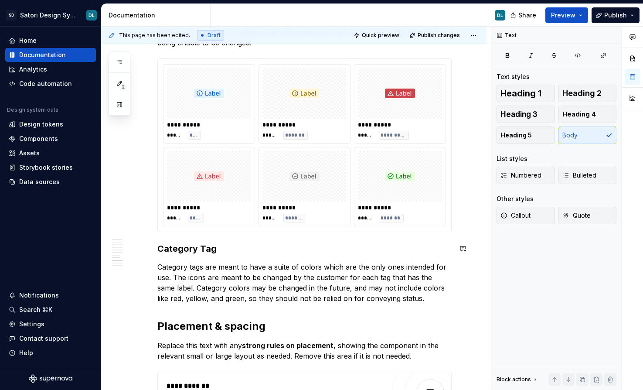
scroll to position [900, 0]
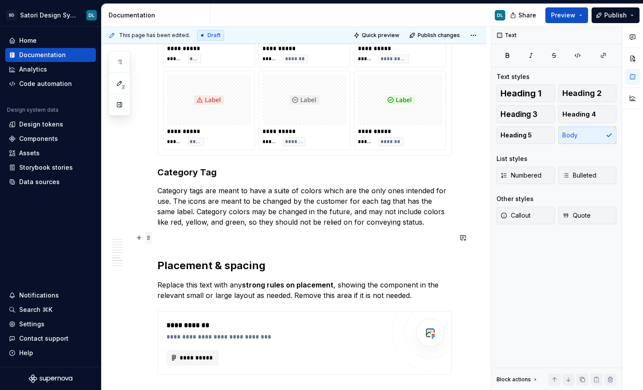
click at [147, 238] on span at bounding box center [148, 237] width 7 height 12
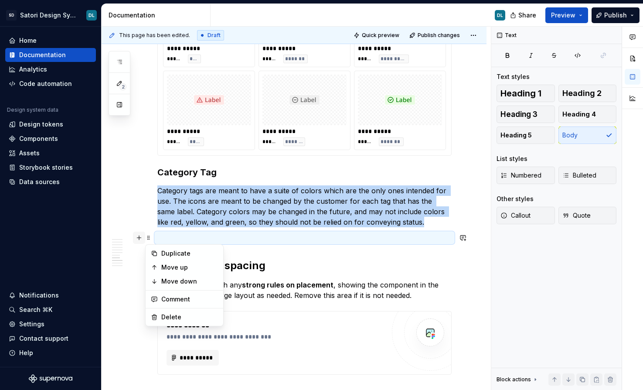
click at [141, 238] on button "button" at bounding box center [139, 237] width 12 height 12
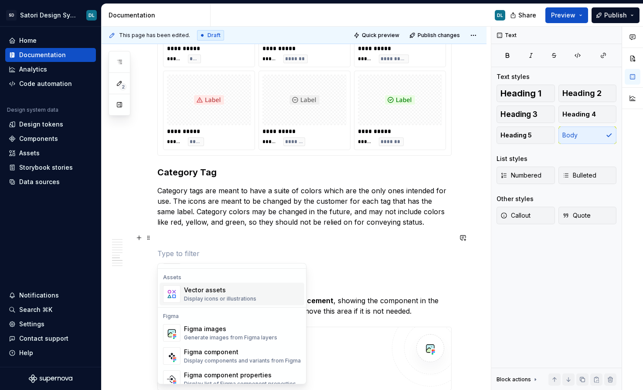
scroll to position [776, 0]
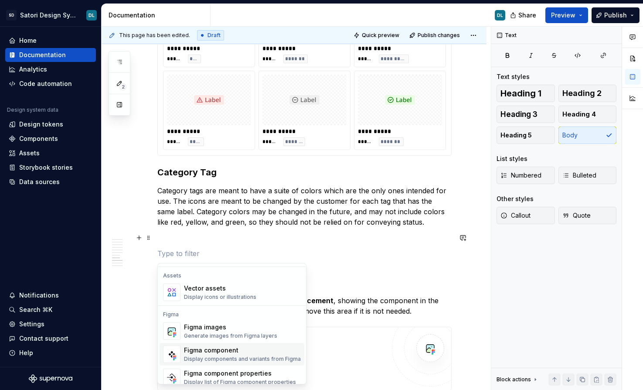
click at [199, 354] on div "Figma component Display components and variants from Figma" at bounding box center [242, 354] width 117 height 17
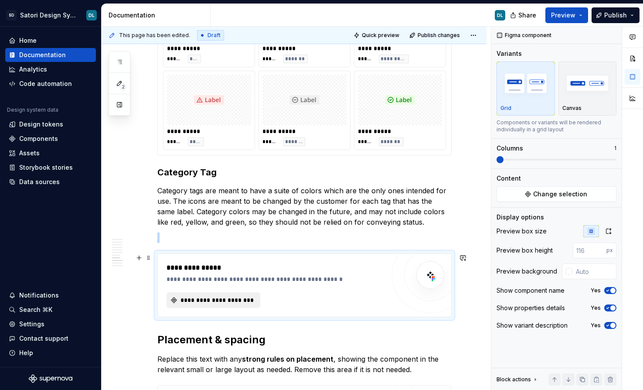
click at [215, 304] on span "**********" at bounding box center [216, 299] width 75 height 9
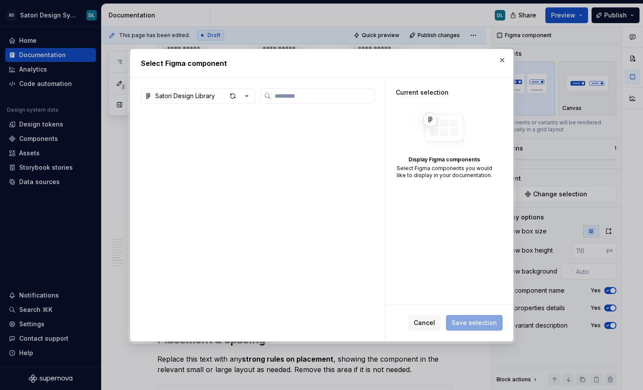
type textarea "*"
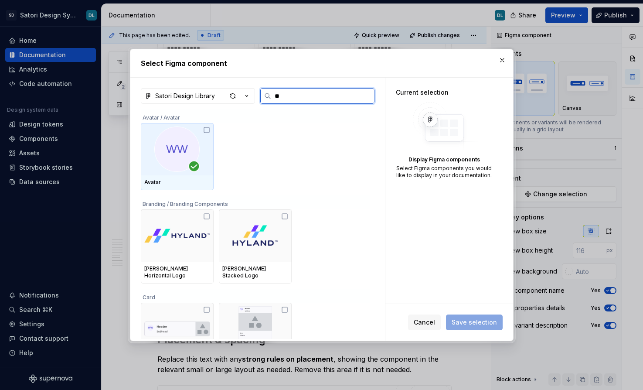
type input "***"
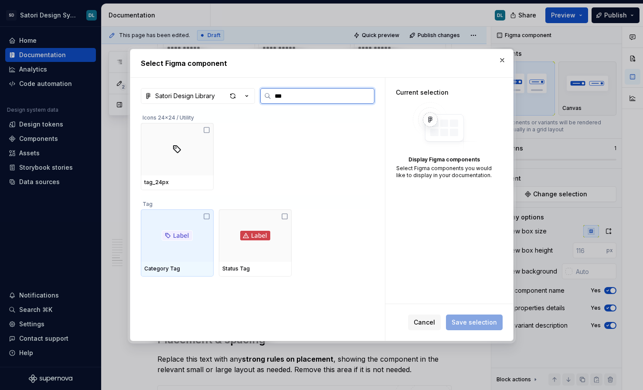
click at [205, 216] on icon at bounding box center [206, 216] width 7 height 7
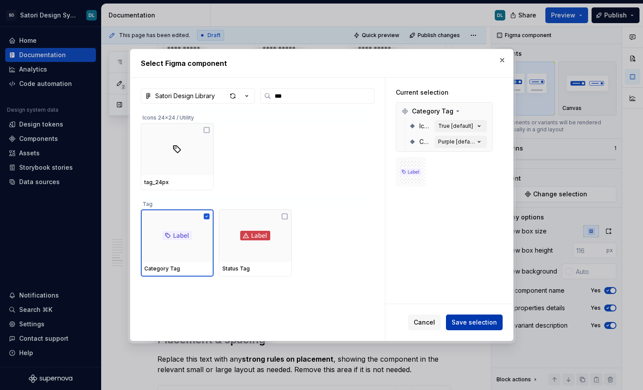
click at [451, 319] on button "Save selection" at bounding box center [474, 322] width 57 height 16
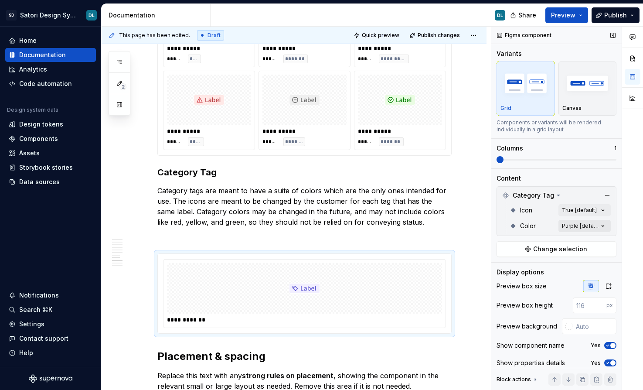
click at [572, 226] on div "Comments Open comments No comments yet Select ‘Comment’ from the block context …" at bounding box center [567, 208] width 152 height 363
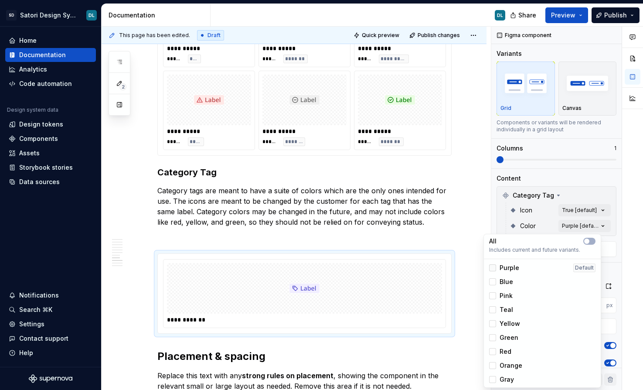
click at [490, 264] on div at bounding box center [492, 267] width 7 height 7
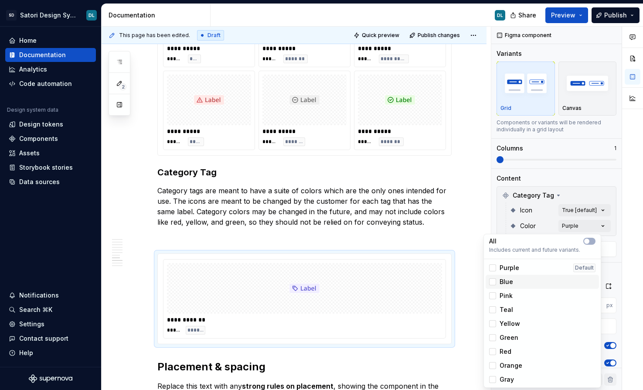
click at [492, 277] on div "Blue" at bounding box center [541, 282] width 113 height 14
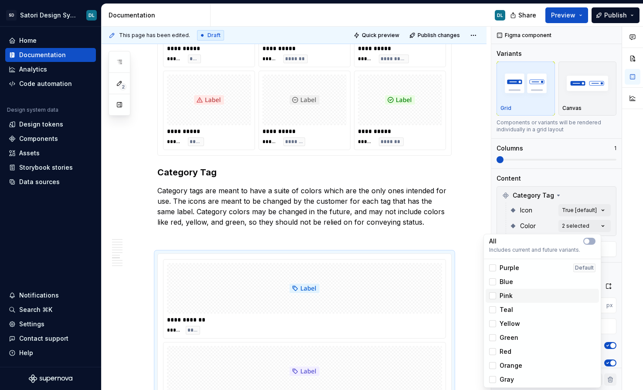
click at [492, 290] on div "Pink" at bounding box center [541, 296] width 113 height 14
click at [491, 304] on div "Teal" at bounding box center [541, 309] width 113 height 14
click at [490, 327] on div "Yellow" at bounding box center [504, 323] width 31 height 9
click at [492, 334] on div at bounding box center [492, 337] width 7 height 7
click at [492, 350] on div at bounding box center [492, 351] width 7 height 7
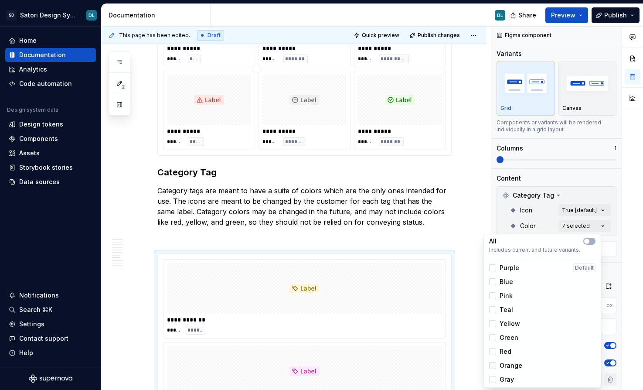
click at [492, 364] on div at bounding box center [492, 365] width 7 height 7
click at [497, 377] on div "Gray" at bounding box center [501, 378] width 25 height 9
click at [526, 174] on div "Comments Open comments No comments yet Select ‘Comment’ from the block context …" at bounding box center [567, 208] width 152 height 363
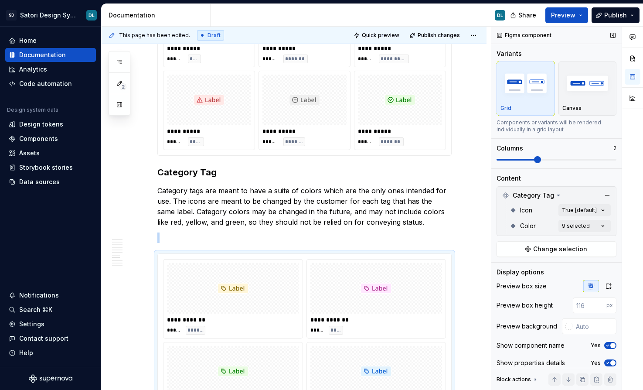
click at [517, 162] on span at bounding box center [556, 159] width 120 height 7
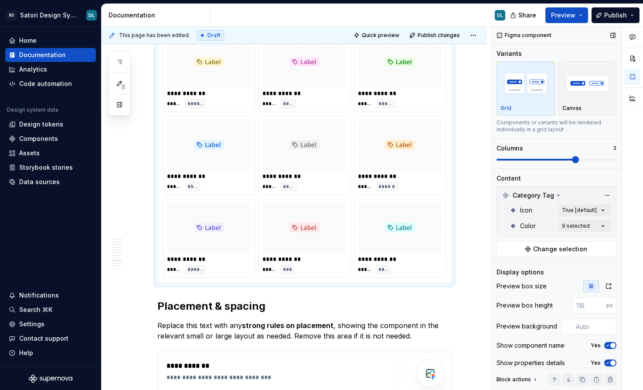
click at [558, 160] on span at bounding box center [556, 159] width 120 height 7
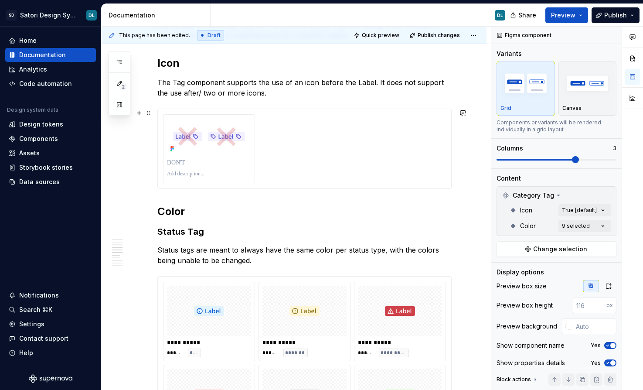
scroll to position [688, 0]
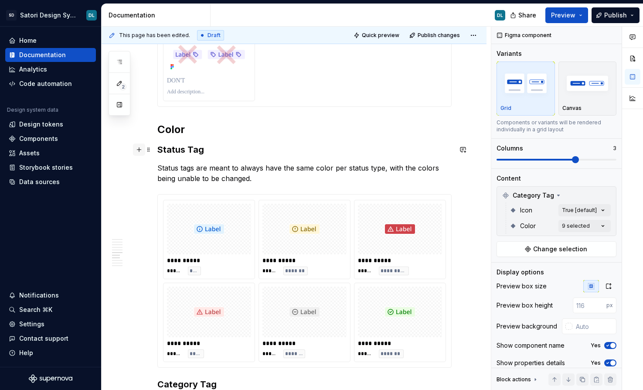
click at [139, 150] on button "button" at bounding box center [139, 149] width 12 height 12
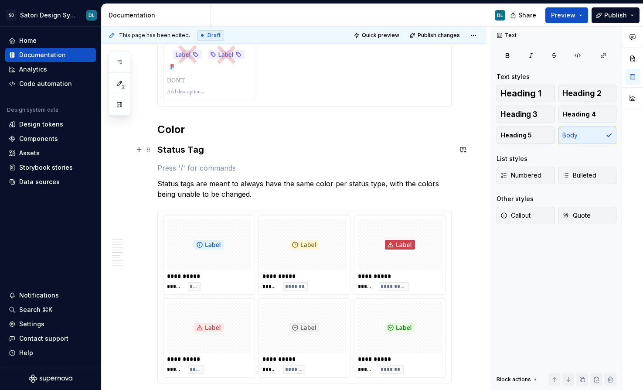
click at [170, 170] on p at bounding box center [304, 168] width 294 height 10
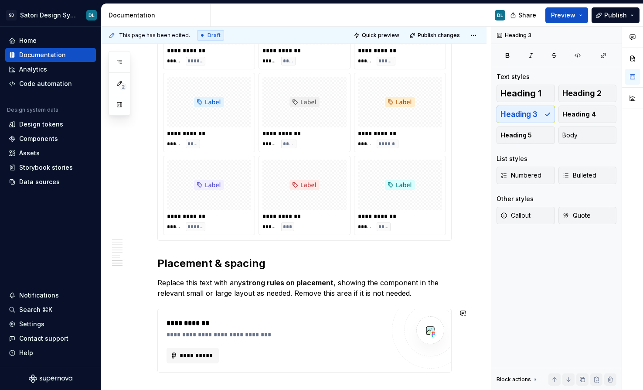
scroll to position [1509, 0]
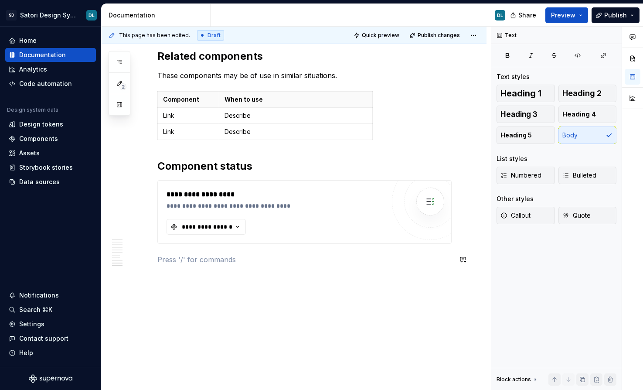
scroll to position [1492, 0]
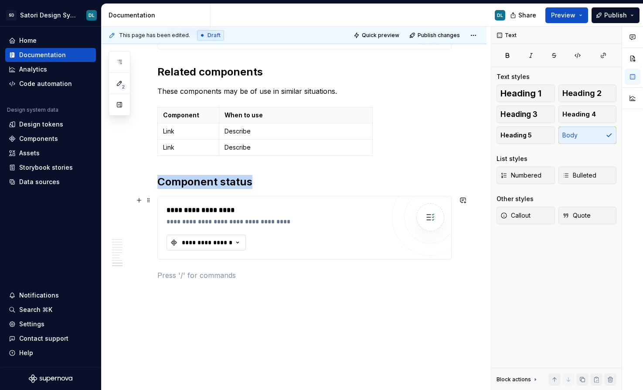
click at [191, 244] on div "**********" at bounding box center [207, 242] width 52 height 9
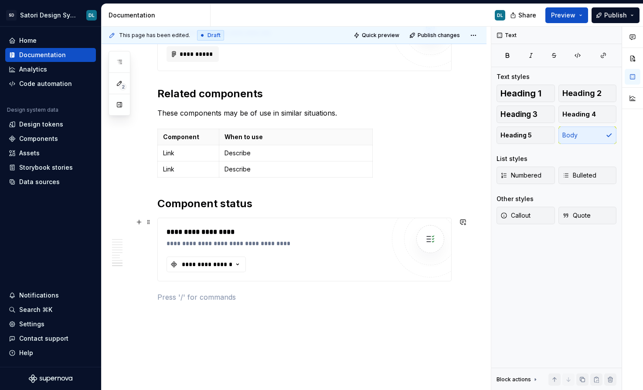
scroll to position [1454, 0]
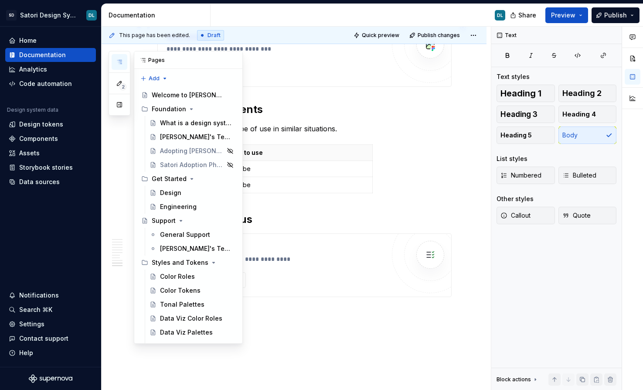
click at [119, 68] on button "button" at bounding box center [120, 62] width 16 height 16
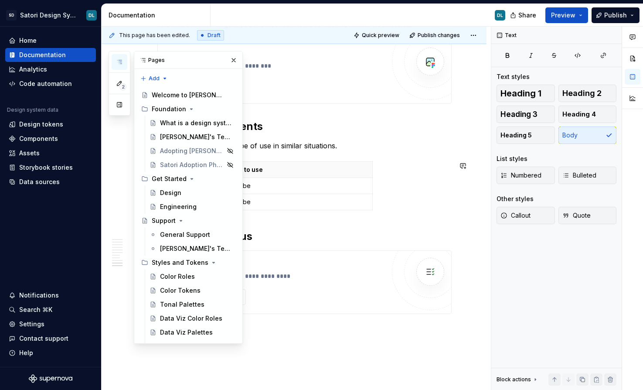
click at [430, 161] on div "Component When to use Link Describe Link Describe" at bounding box center [304, 187] width 294 height 52
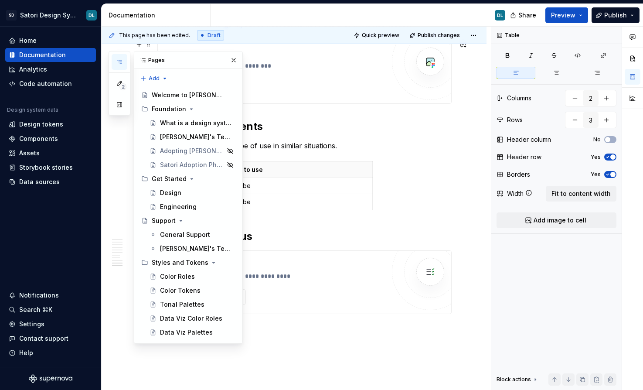
click at [118, 62] on icon "button" at bounding box center [119, 61] width 4 height 3
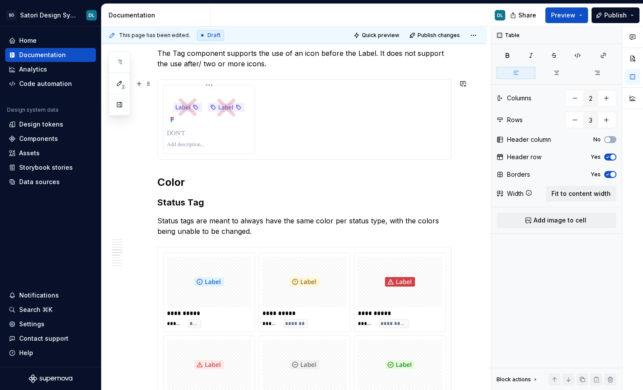
scroll to position [618, 0]
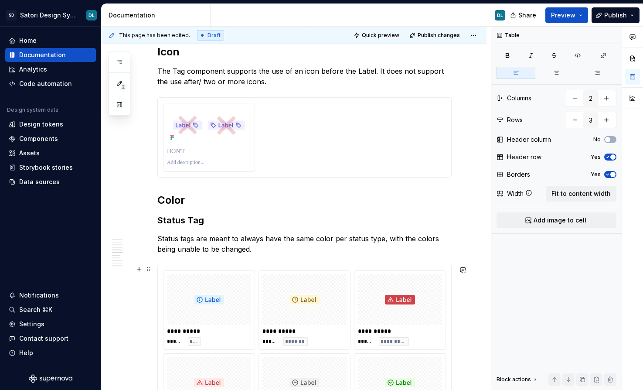
type textarea "*"
